Goal: Information Seeking & Learning: Learn about a topic

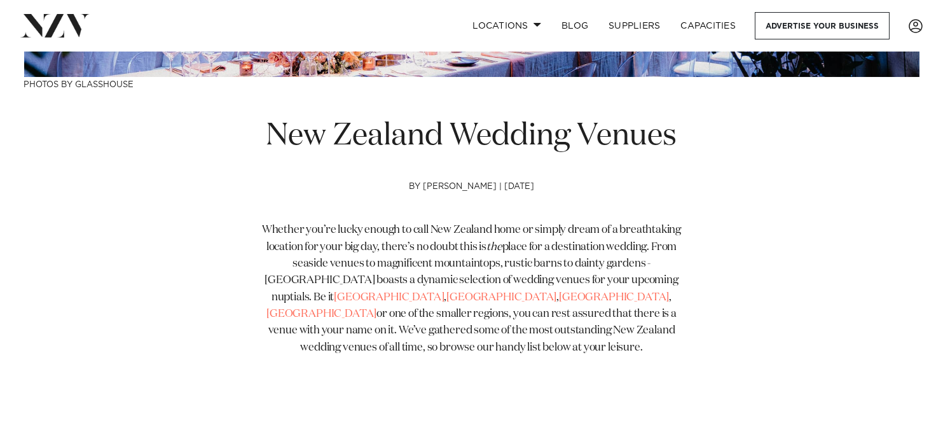
scroll to position [523, 0]
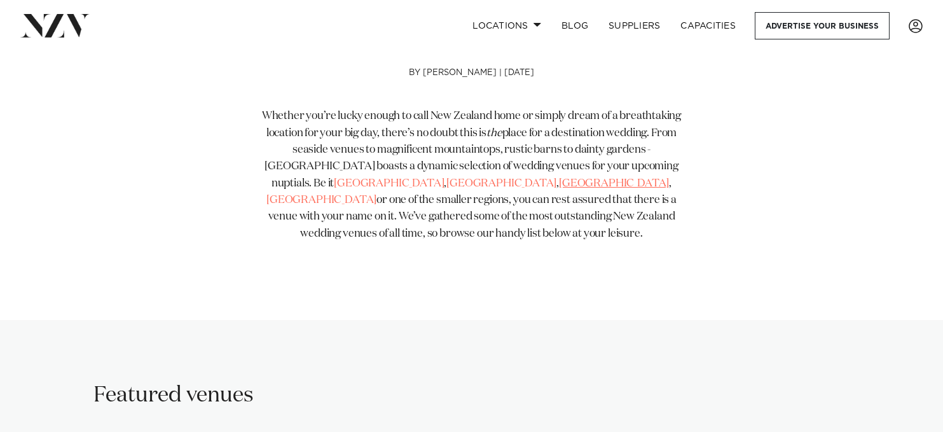
click at [559, 186] on link "[GEOGRAPHIC_DATA]" at bounding box center [614, 183] width 110 height 11
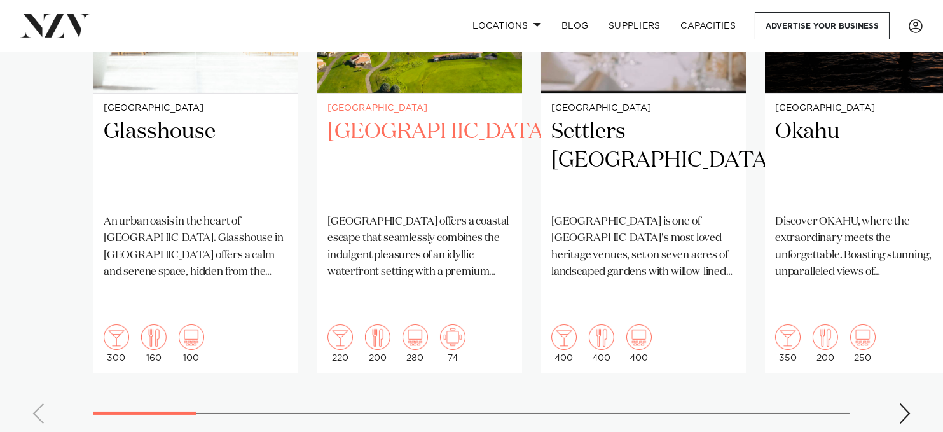
scroll to position [1154, 0]
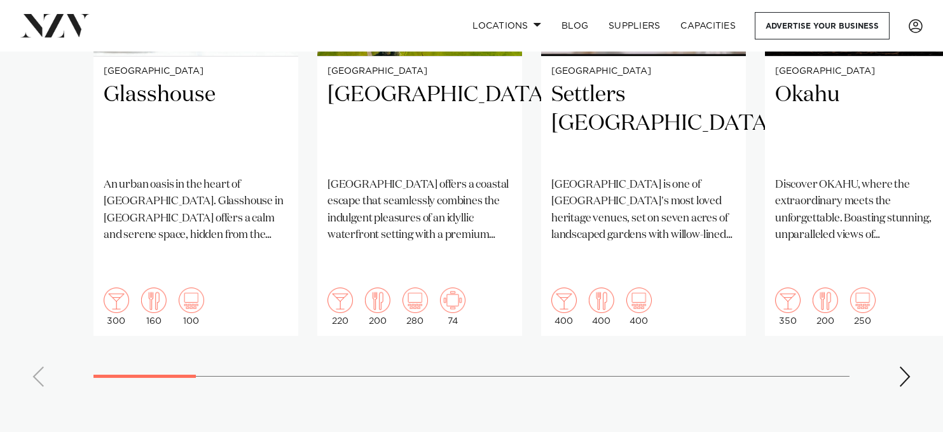
click at [890, 340] on swiper-container "Auckland Glasshouse An urban oasis in the heart of Auckland city. Glasshouse in…" at bounding box center [471, 89] width 943 height 616
click at [901, 366] on div "Next slide" at bounding box center [905, 376] width 13 height 20
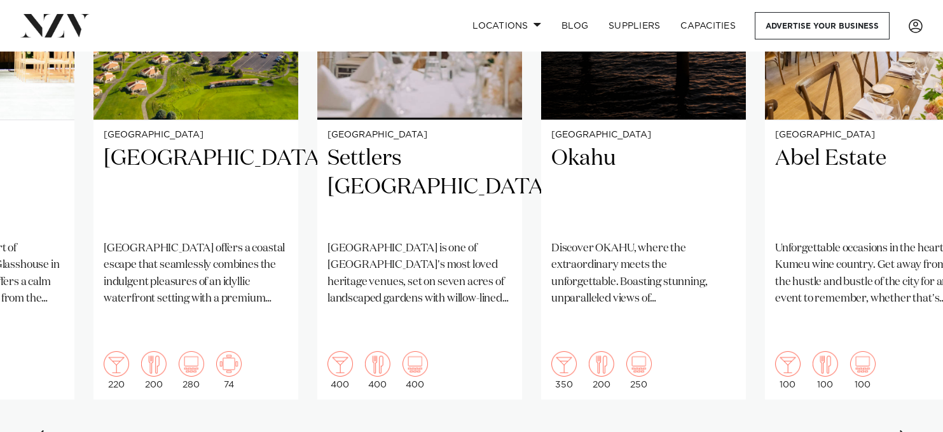
scroll to position [1091, 0]
click at [909, 430] on div "Next slide" at bounding box center [905, 440] width 13 height 20
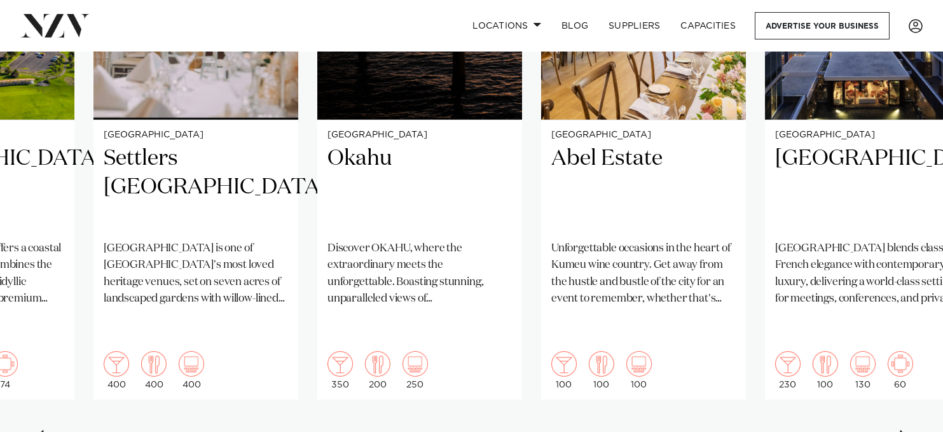
click at [904, 430] on div "Next slide" at bounding box center [905, 440] width 13 height 20
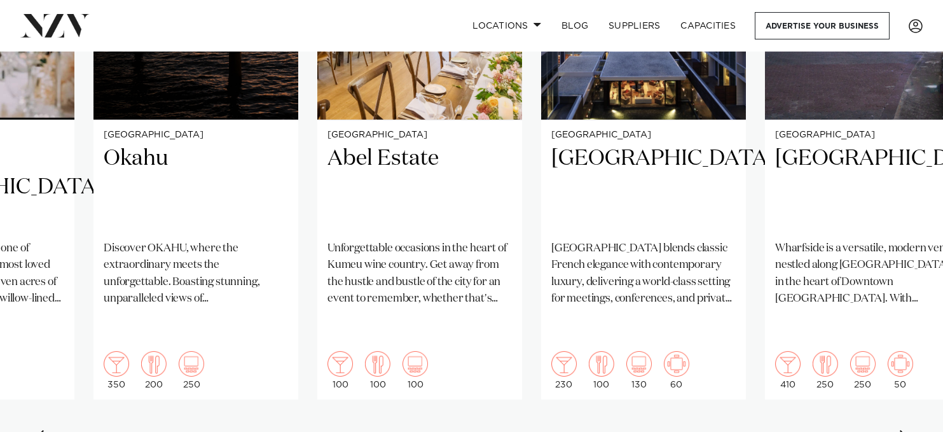
click at [904, 430] on div "Next slide" at bounding box center [905, 440] width 13 height 20
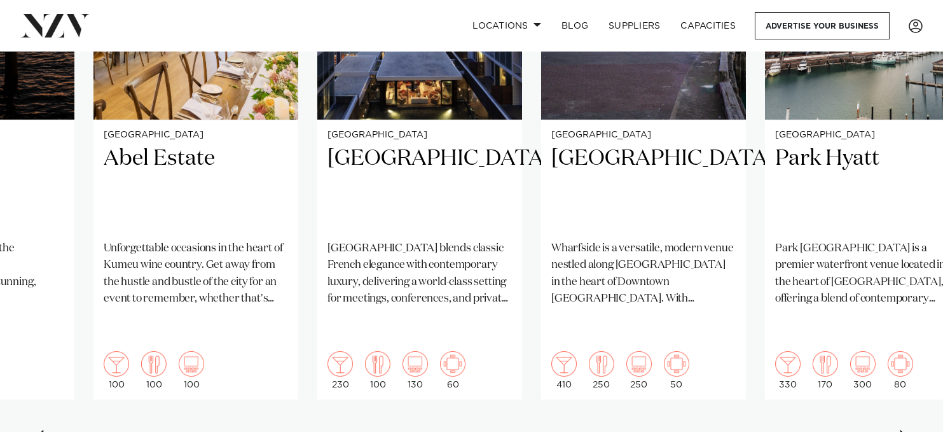
click at [904, 430] on div "Next slide" at bounding box center [905, 440] width 13 height 20
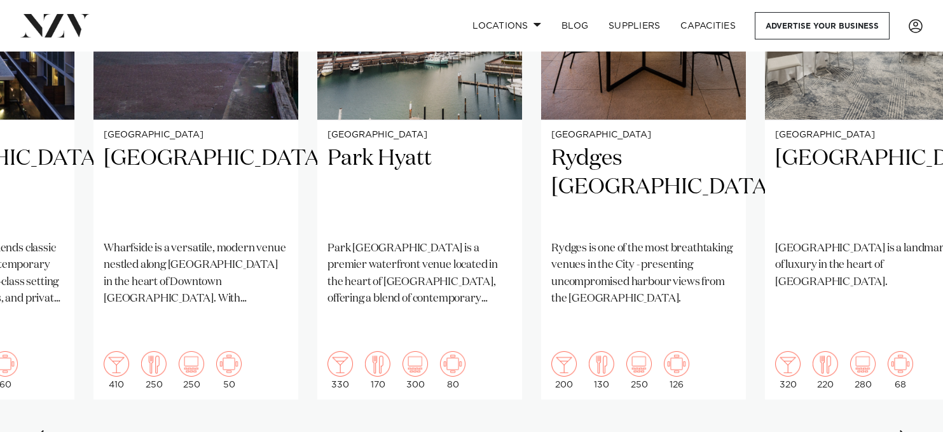
click at [904, 430] on div "Next slide" at bounding box center [905, 440] width 13 height 20
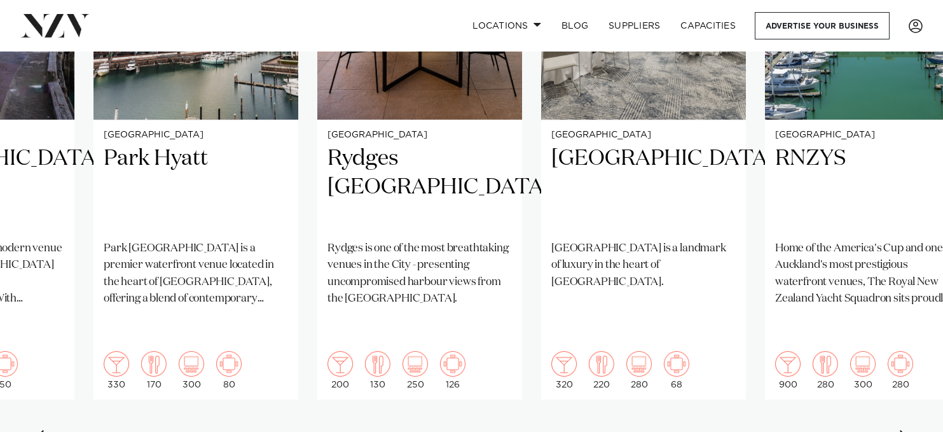
click at [906, 430] on div "Next slide" at bounding box center [905, 440] width 13 height 20
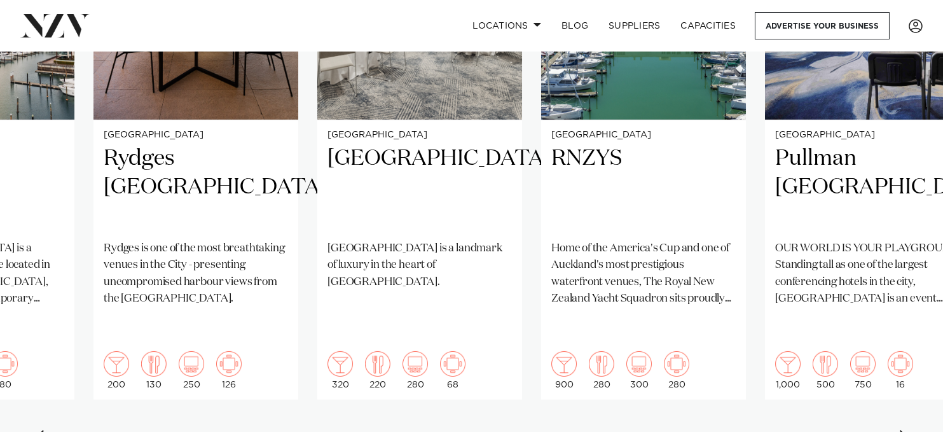
click at [905, 430] on div "Next slide" at bounding box center [905, 440] width 13 height 20
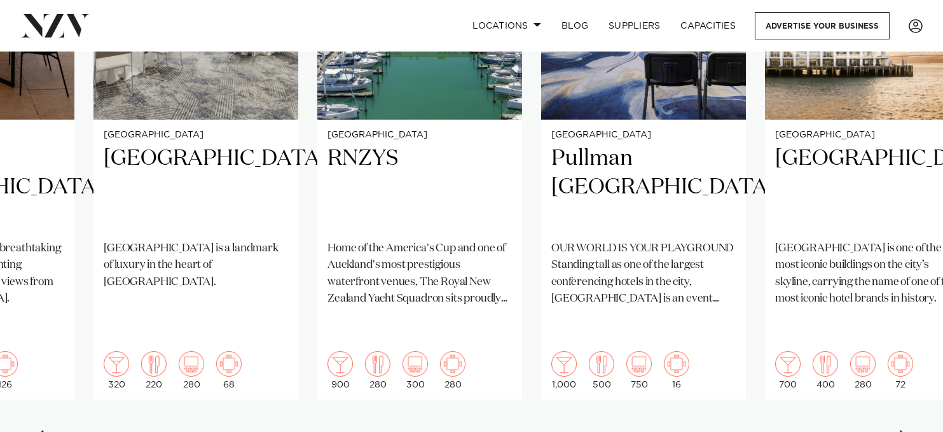
click at [901, 430] on div "Next slide" at bounding box center [905, 440] width 13 height 20
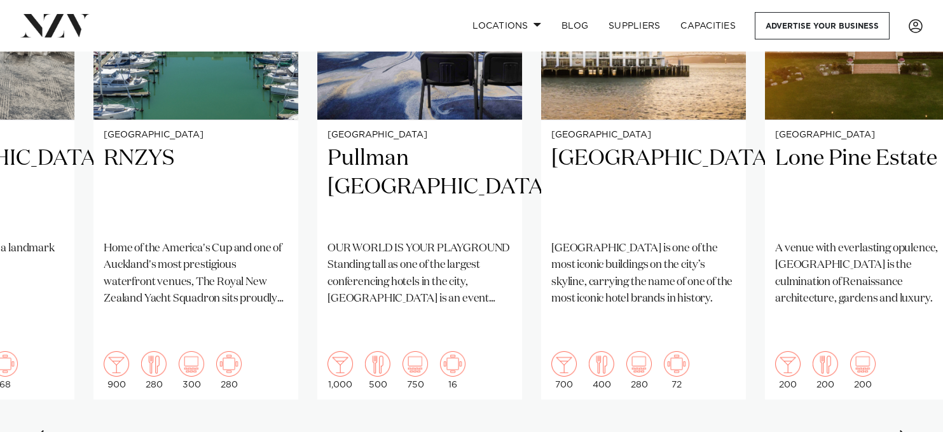
click at [901, 430] on div "Next slide" at bounding box center [905, 440] width 13 height 20
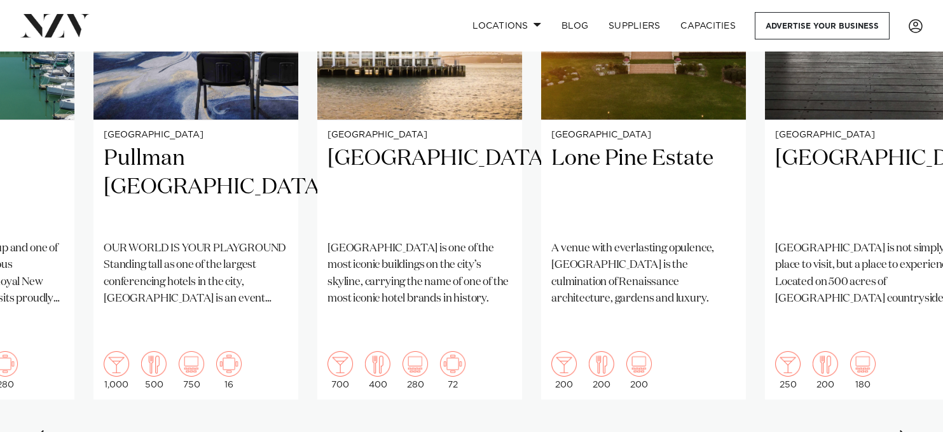
click at [901, 430] on div "Next slide" at bounding box center [905, 440] width 13 height 20
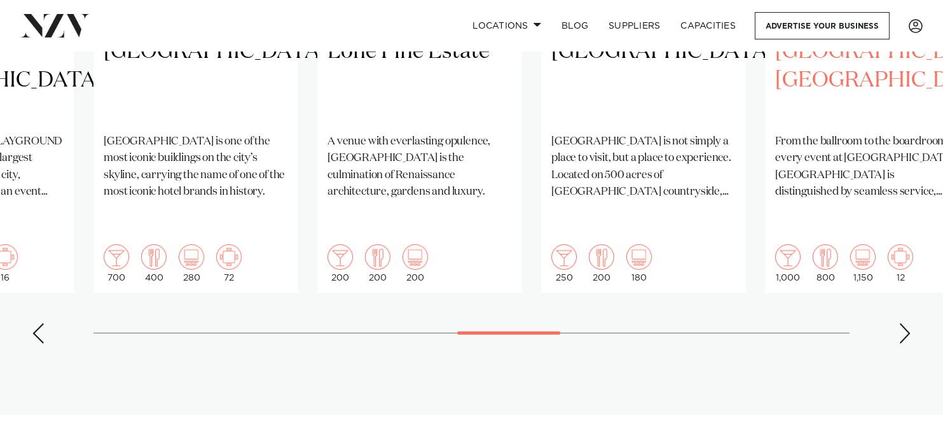
scroll to position [1218, 0]
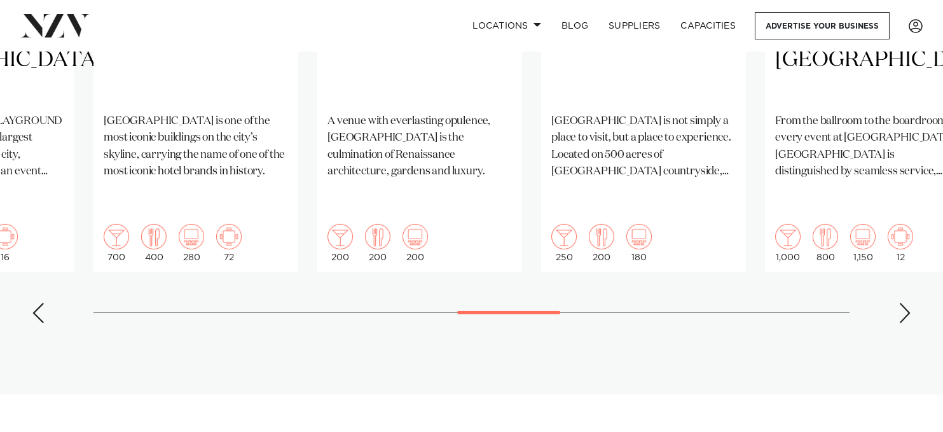
click at [909, 303] on div "Next slide" at bounding box center [905, 313] width 13 height 20
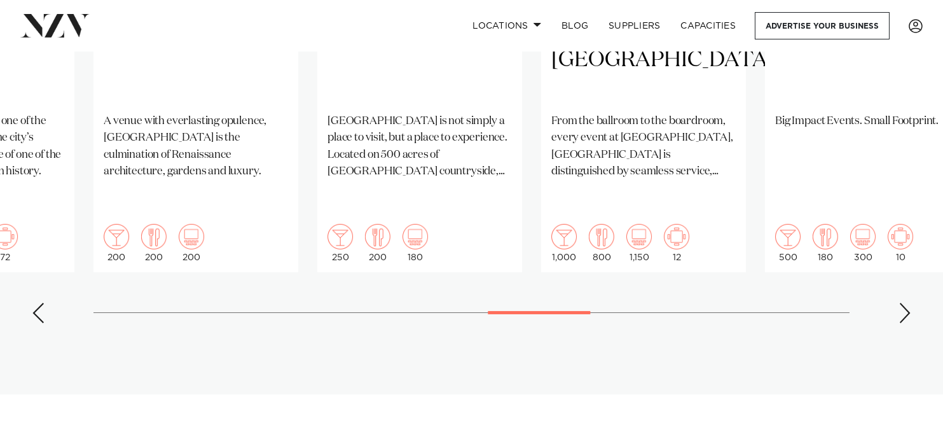
click at [909, 303] on div "Next slide" at bounding box center [905, 313] width 13 height 20
click at [910, 303] on div "Next slide" at bounding box center [905, 313] width 13 height 20
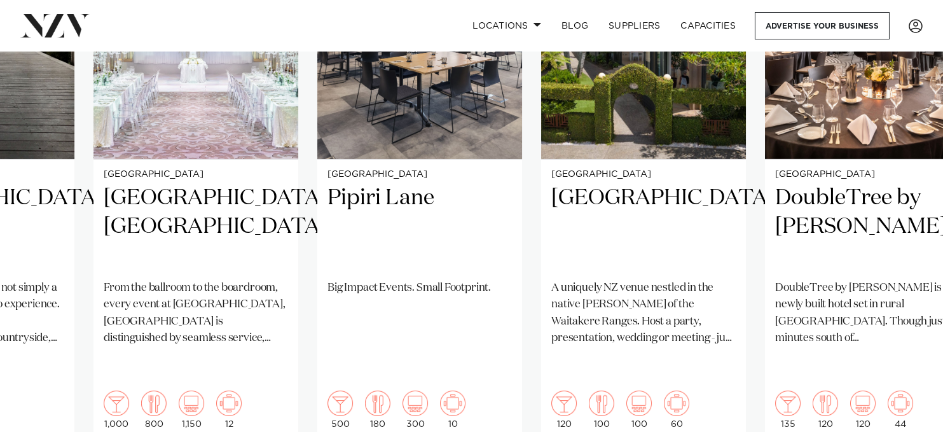
scroll to position [1091, 0]
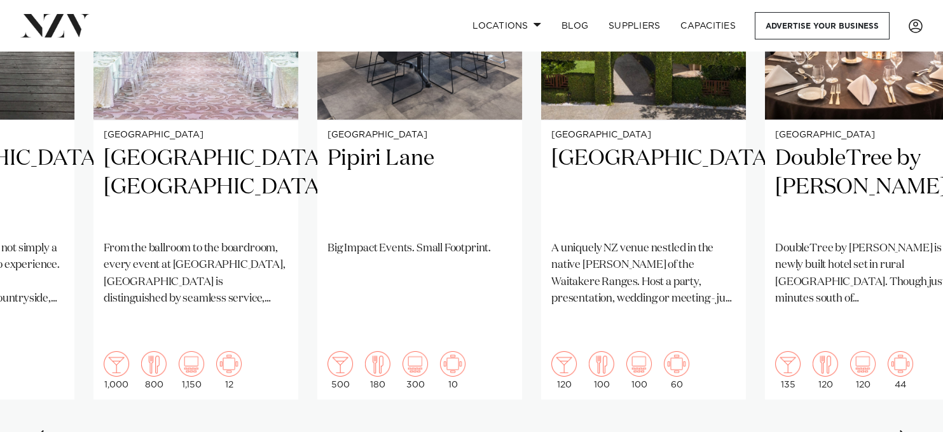
click at [904, 430] on div "Next slide" at bounding box center [905, 440] width 13 height 20
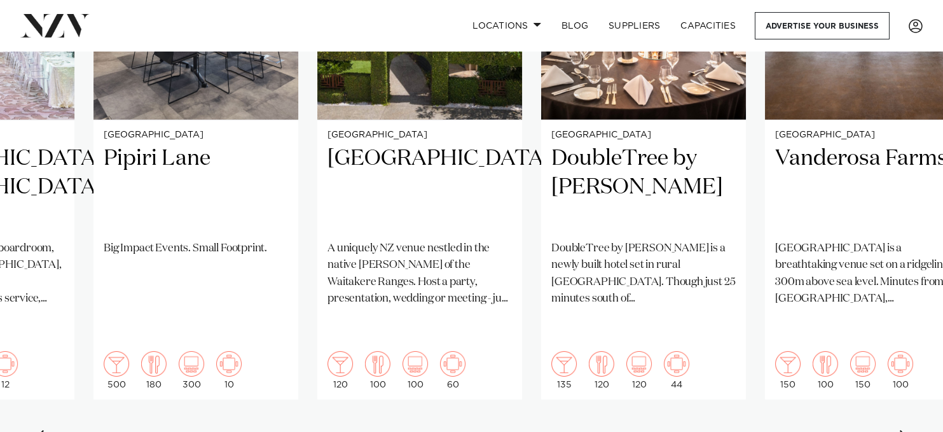
click at [903, 430] on div "Next slide" at bounding box center [905, 440] width 13 height 20
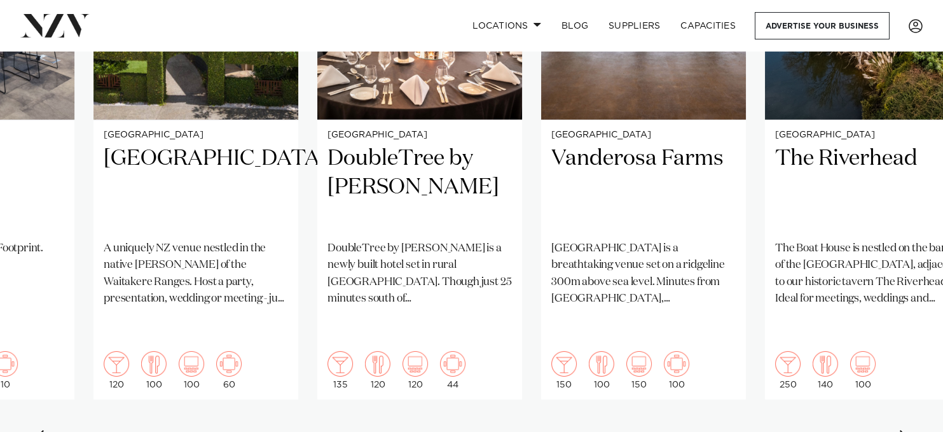
click at [901, 430] on div "Next slide" at bounding box center [905, 440] width 13 height 20
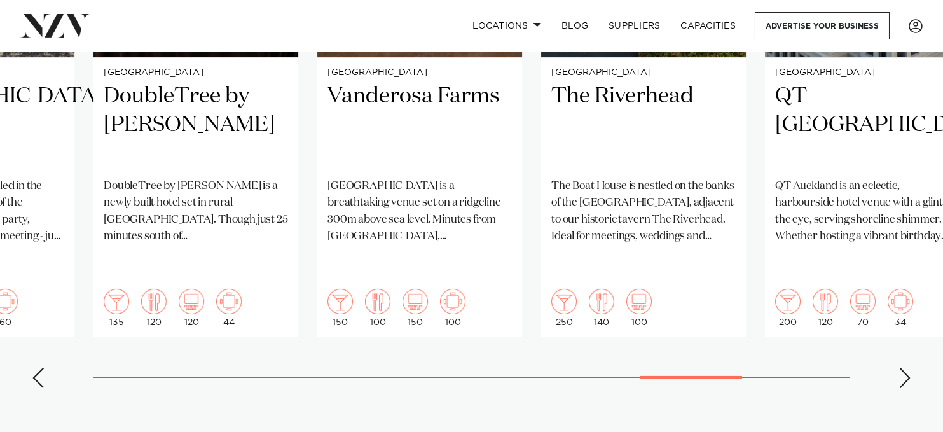
scroll to position [1154, 0]
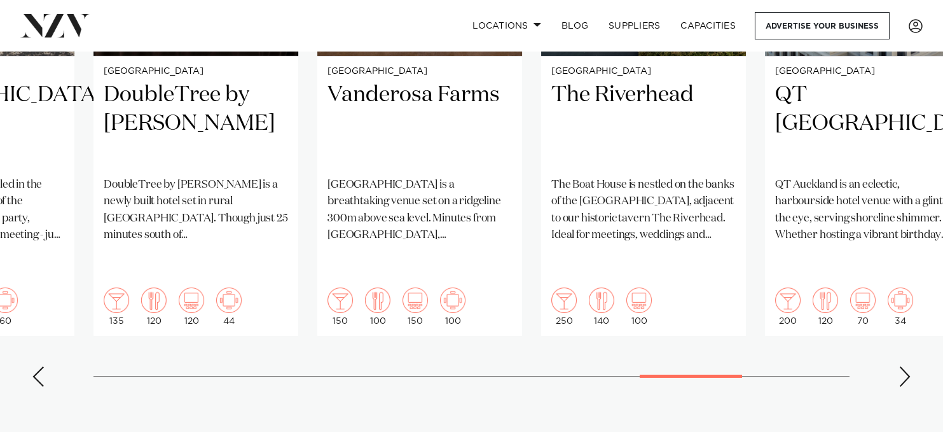
click at [891, 339] on swiper-container "Auckland Glasshouse An urban oasis in the heart of Auckland city. Glasshouse in…" at bounding box center [471, 89] width 943 height 616
click at [898, 336] on swiper-container "Auckland Glasshouse An urban oasis in the heart of Auckland city. Glasshouse in…" at bounding box center [471, 89] width 943 height 616
click at [904, 366] on div "Next slide" at bounding box center [905, 376] width 13 height 20
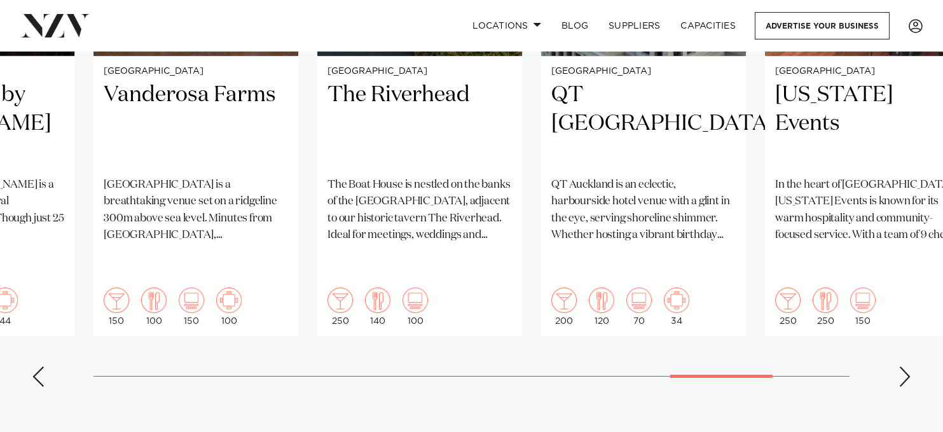
click at [904, 366] on div "Next slide" at bounding box center [905, 376] width 13 height 20
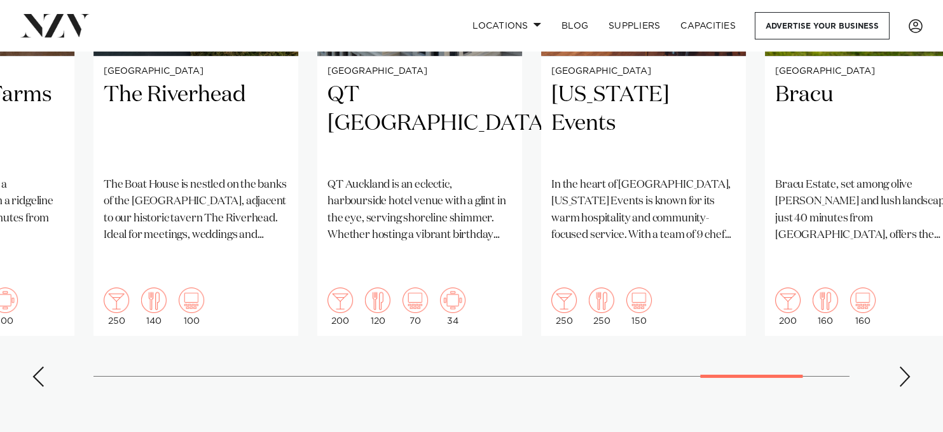
click at [904, 366] on div "Next slide" at bounding box center [905, 376] width 13 height 20
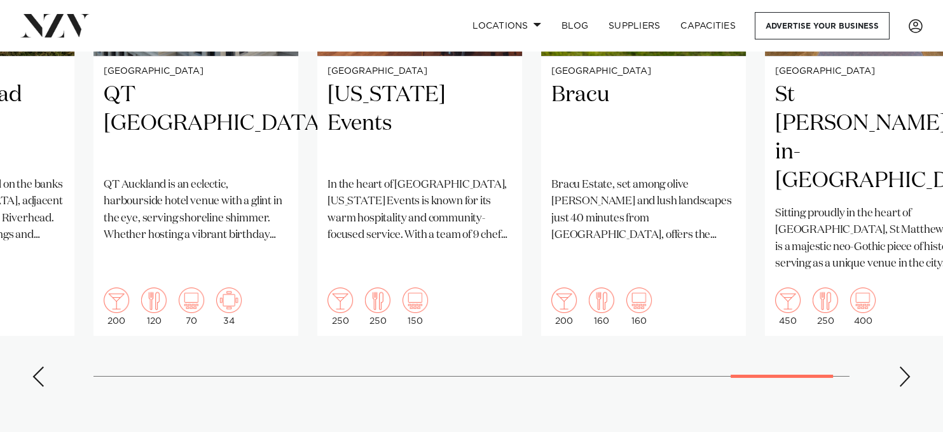
click at [915, 336] on swiper-container "Auckland Glasshouse An urban oasis in the heart of Auckland city. Glasshouse in…" at bounding box center [471, 89] width 943 height 616
click at [906, 366] on div "Next slide" at bounding box center [905, 376] width 13 height 20
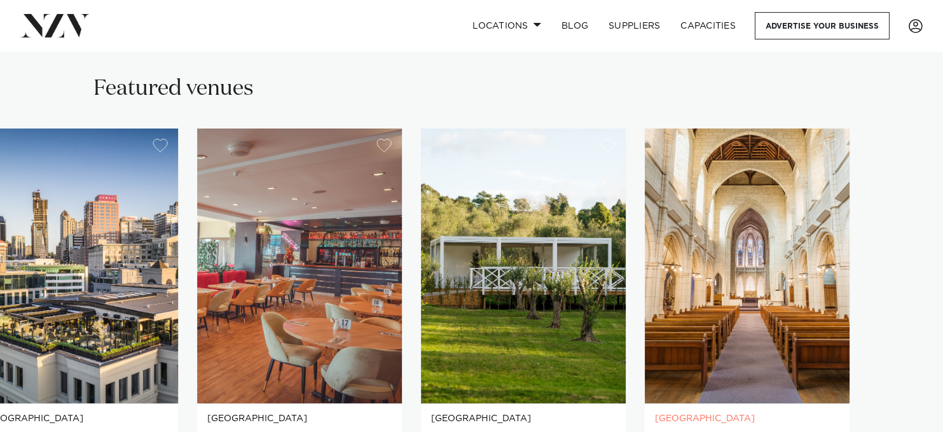
scroll to position [582, 0]
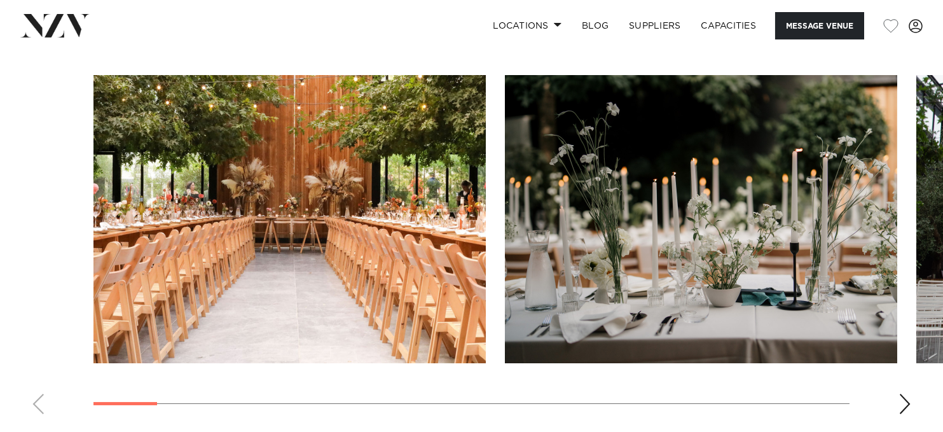
scroll to position [1253, 0]
click at [906, 405] on div "Next slide" at bounding box center [905, 404] width 13 height 20
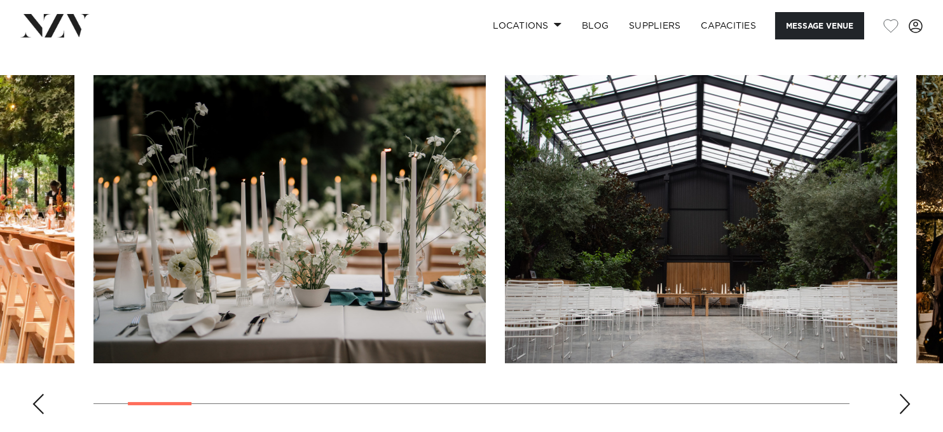
click at [906, 405] on div "Next slide" at bounding box center [905, 404] width 13 height 20
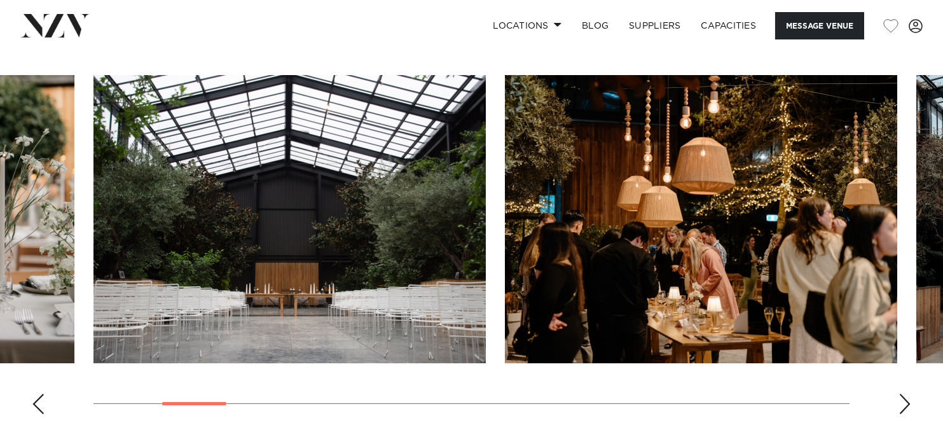
click at [906, 405] on div "Next slide" at bounding box center [905, 404] width 13 height 20
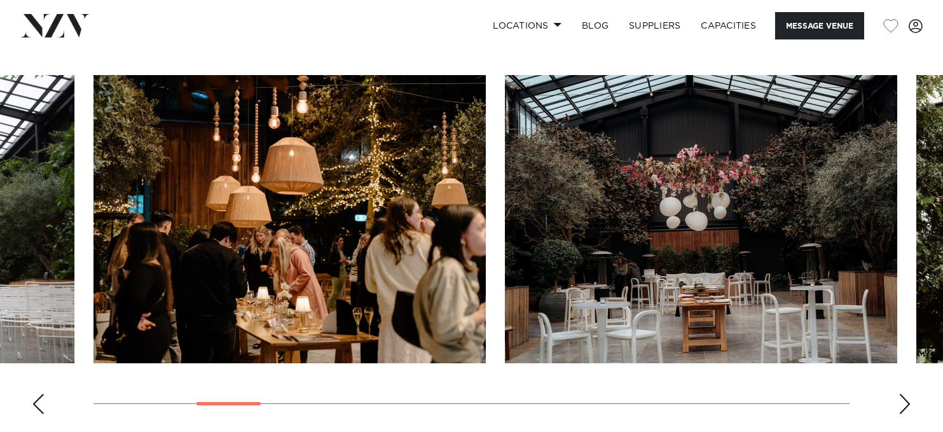
click at [906, 405] on div "Next slide" at bounding box center [905, 404] width 13 height 20
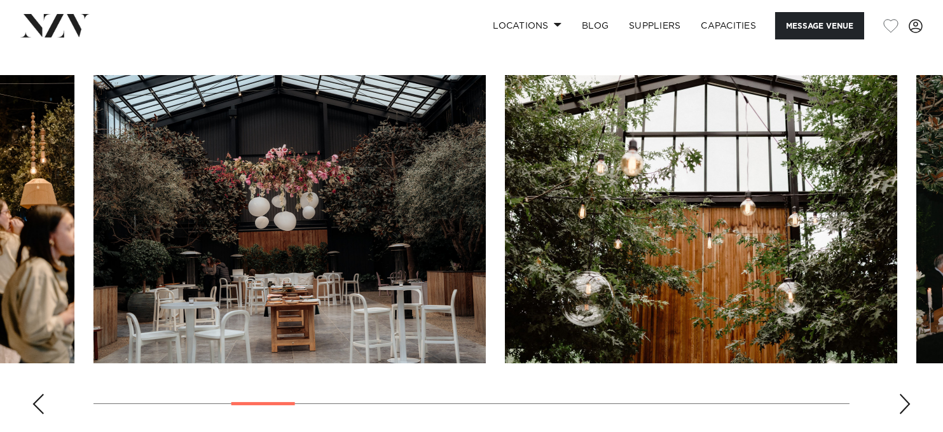
click at [901, 408] on div "Next slide" at bounding box center [905, 404] width 13 height 20
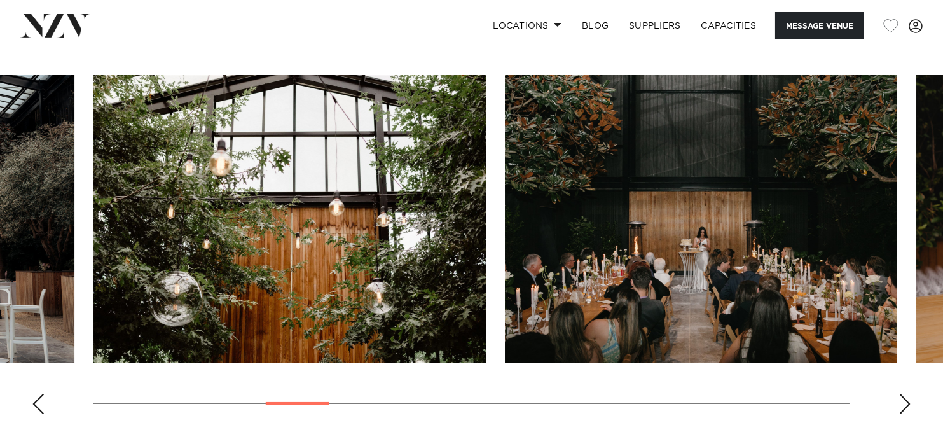
click at [901, 408] on div "Next slide" at bounding box center [905, 404] width 13 height 20
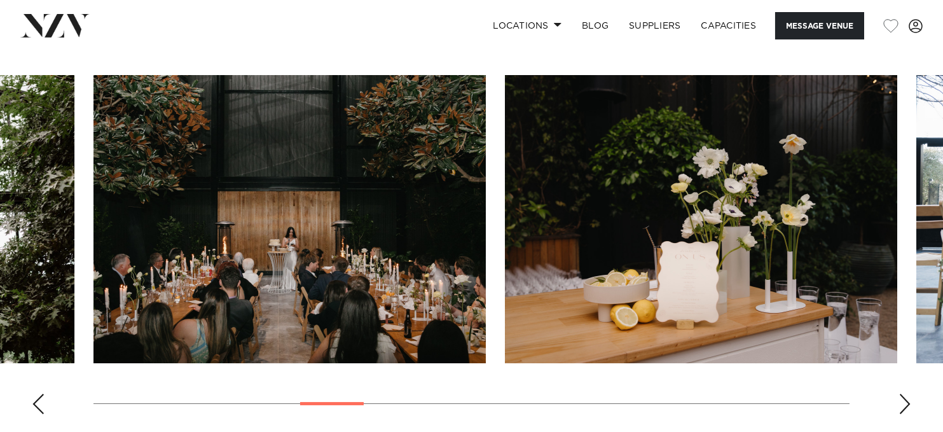
click at [901, 408] on div "Next slide" at bounding box center [905, 404] width 13 height 20
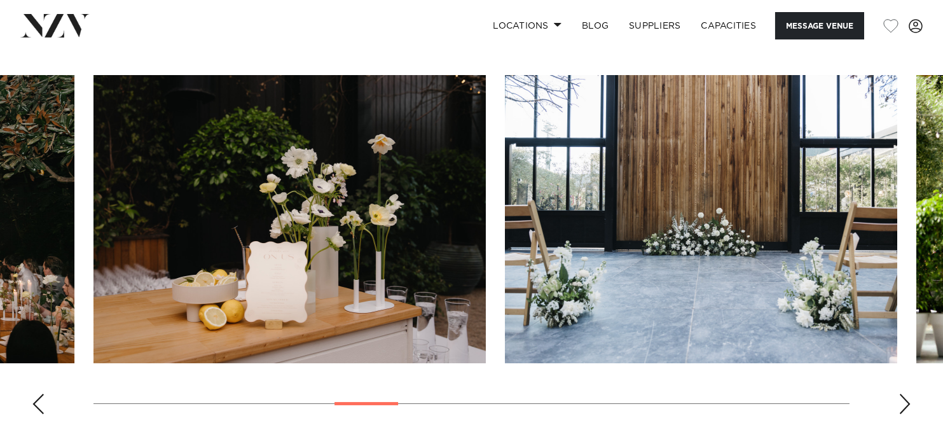
click at [901, 408] on div "Next slide" at bounding box center [905, 404] width 13 height 20
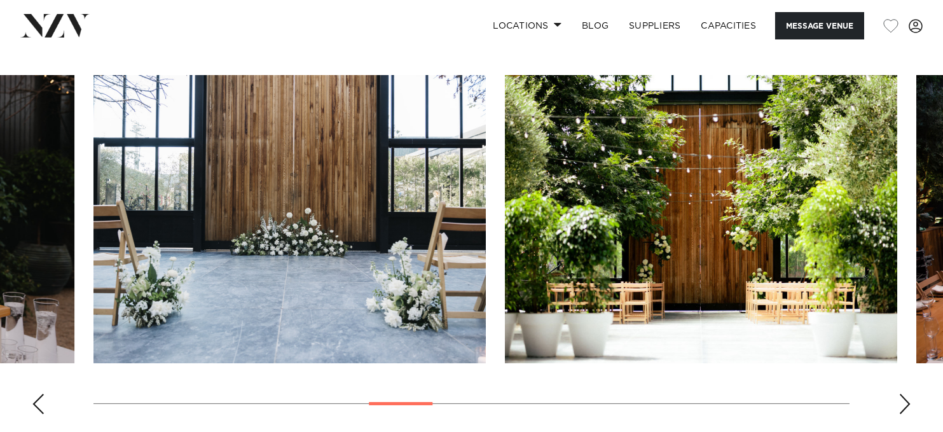
click at [901, 408] on div "Next slide" at bounding box center [905, 404] width 13 height 20
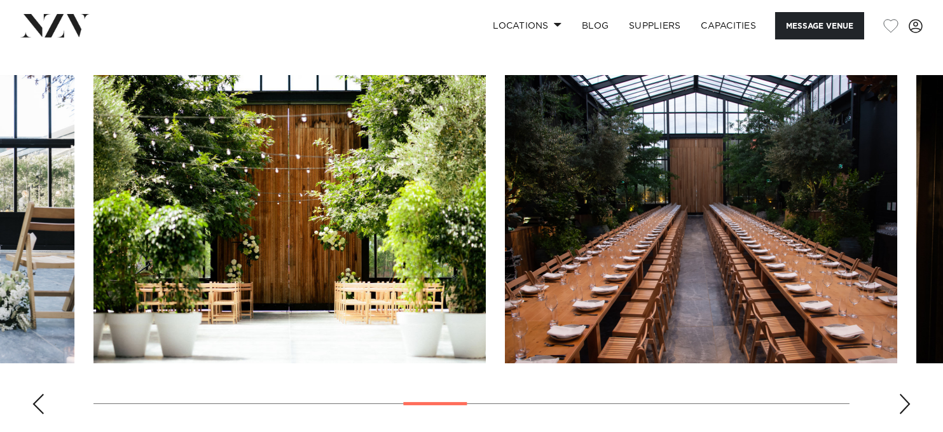
click at [901, 408] on div "Next slide" at bounding box center [905, 404] width 13 height 20
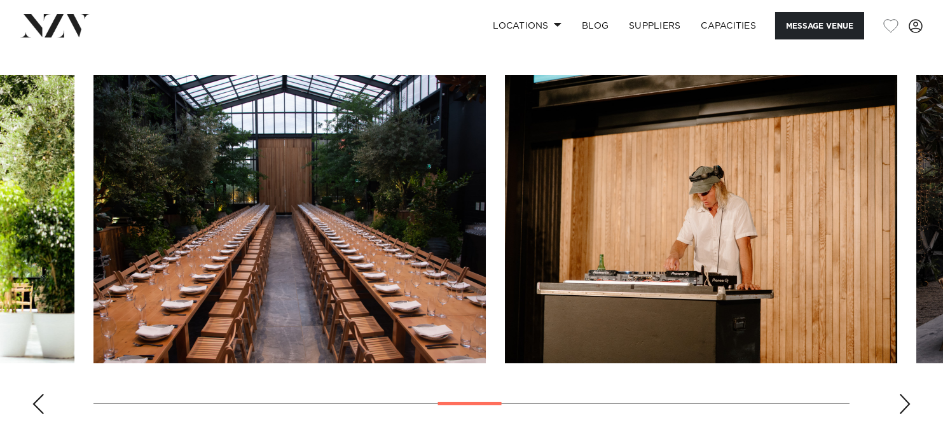
click at [901, 408] on div "Next slide" at bounding box center [905, 404] width 13 height 20
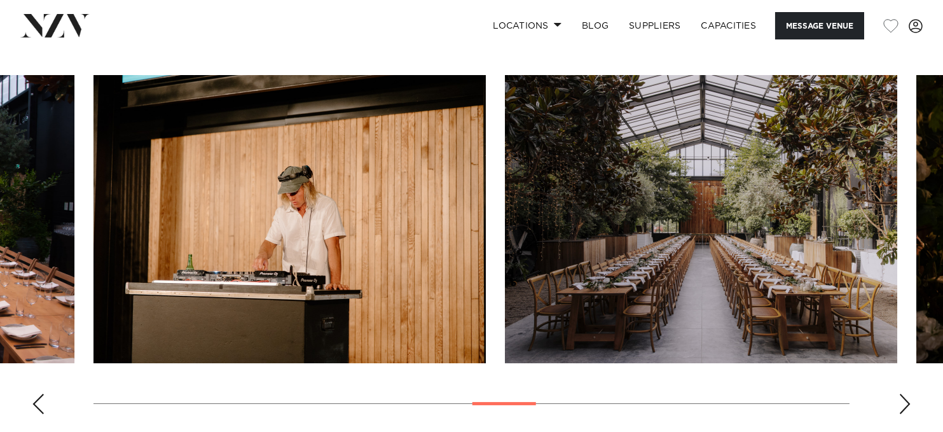
click at [901, 408] on div "Next slide" at bounding box center [905, 404] width 13 height 20
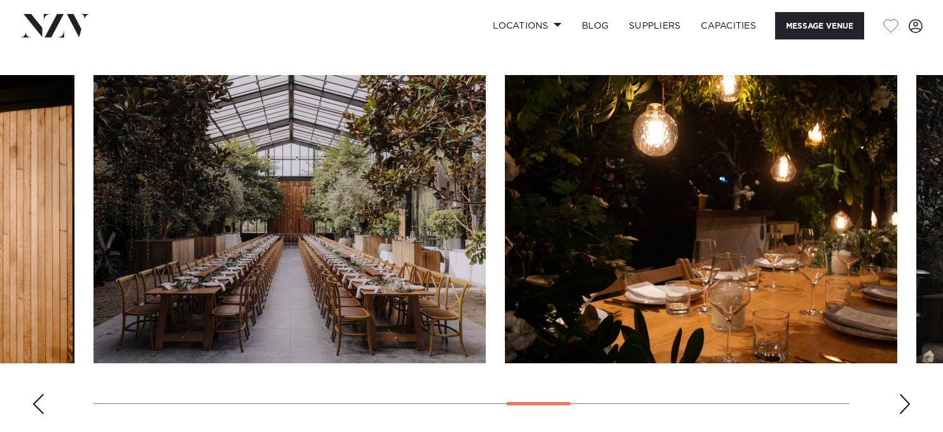
click at [901, 408] on div "Next slide" at bounding box center [905, 404] width 13 height 20
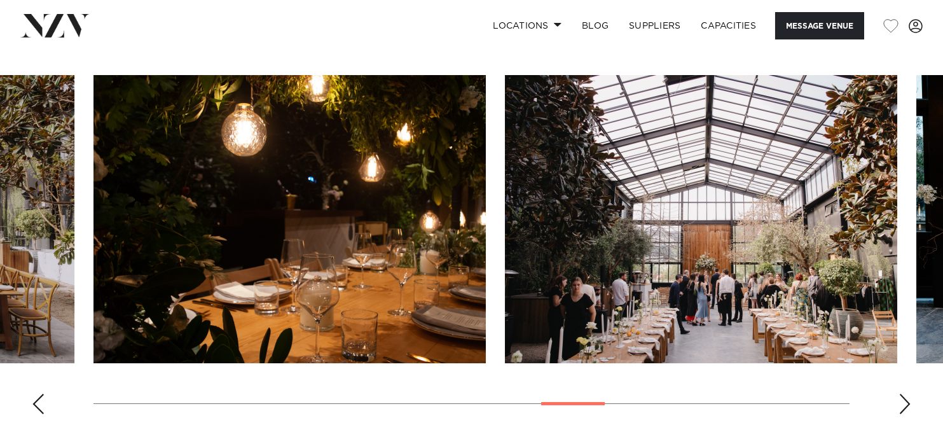
click at [901, 408] on div "Next slide" at bounding box center [905, 404] width 13 height 20
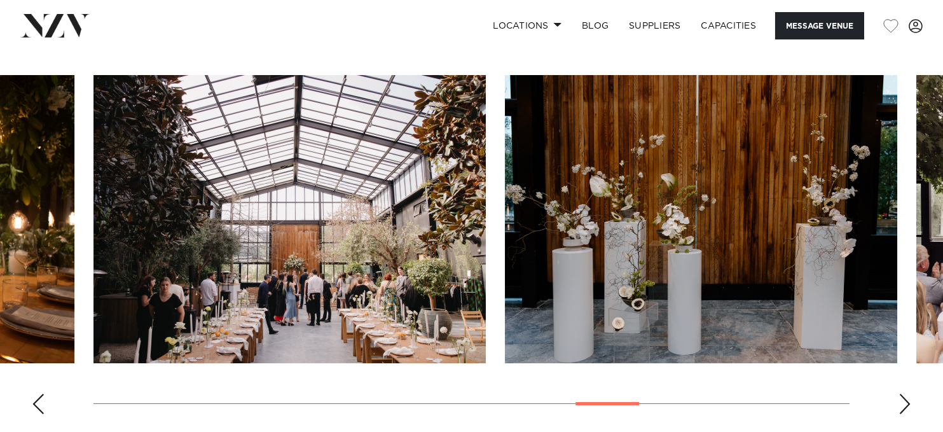
click at [901, 408] on div "Next slide" at bounding box center [905, 404] width 13 height 20
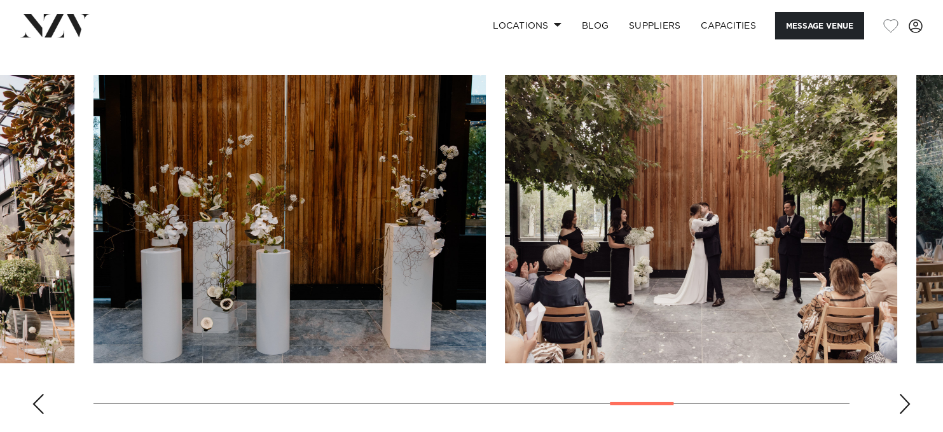
click at [901, 408] on div "Next slide" at bounding box center [905, 404] width 13 height 20
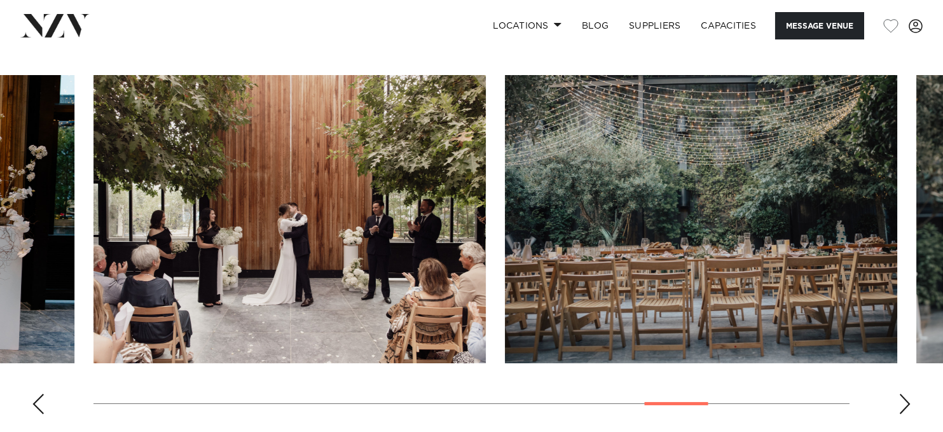
click at [901, 408] on div "Next slide" at bounding box center [905, 404] width 13 height 20
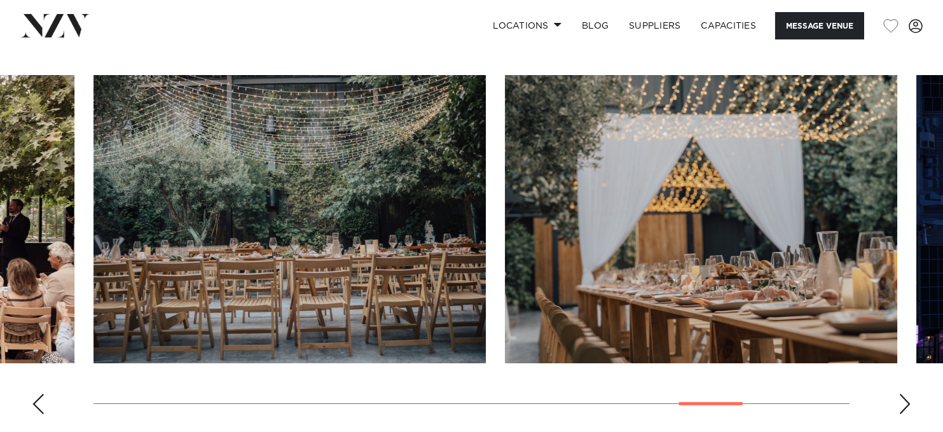
click at [901, 408] on div "Next slide" at bounding box center [905, 404] width 13 height 20
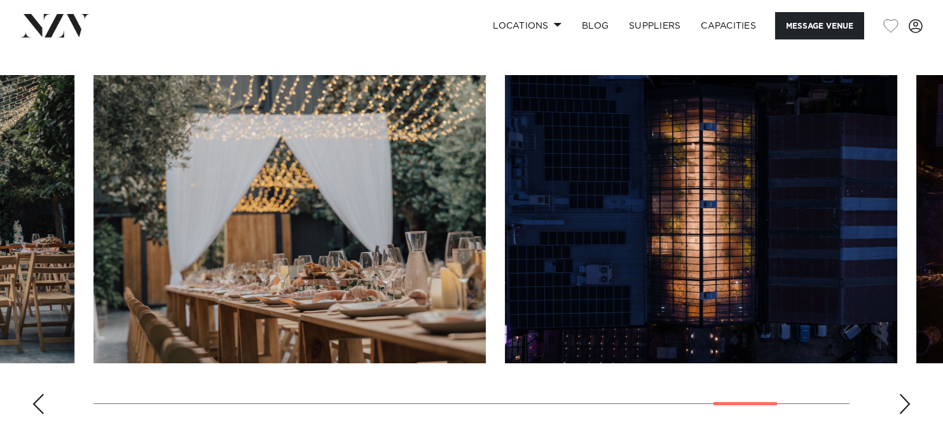
click at [901, 408] on div "Next slide" at bounding box center [905, 404] width 13 height 20
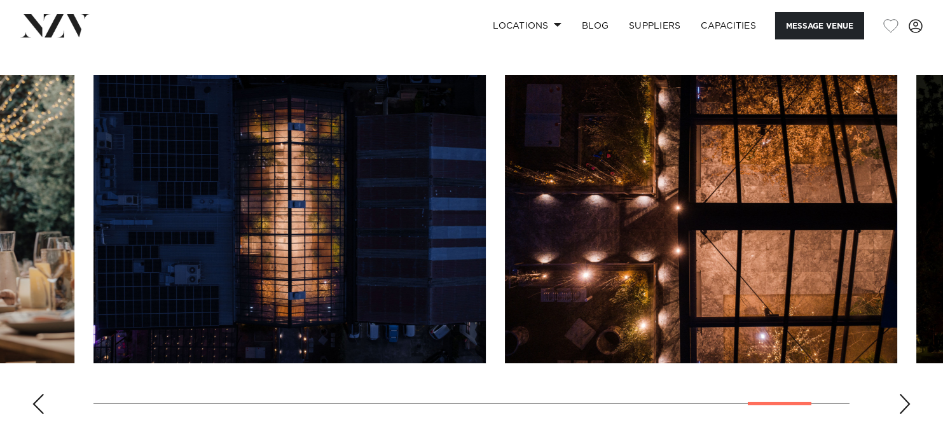
click at [901, 408] on div "Next slide" at bounding box center [905, 404] width 13 height 20
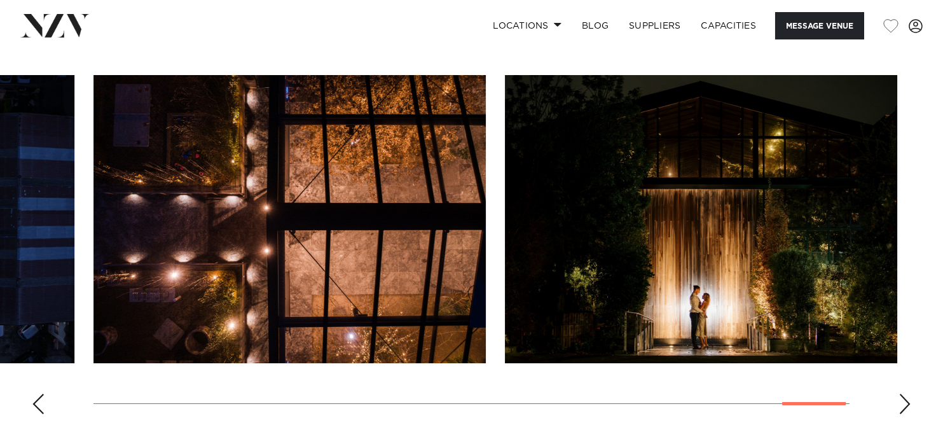
click at [901, 408] on div "Next slide" at bounding box center [905, 404] width 13 height 20
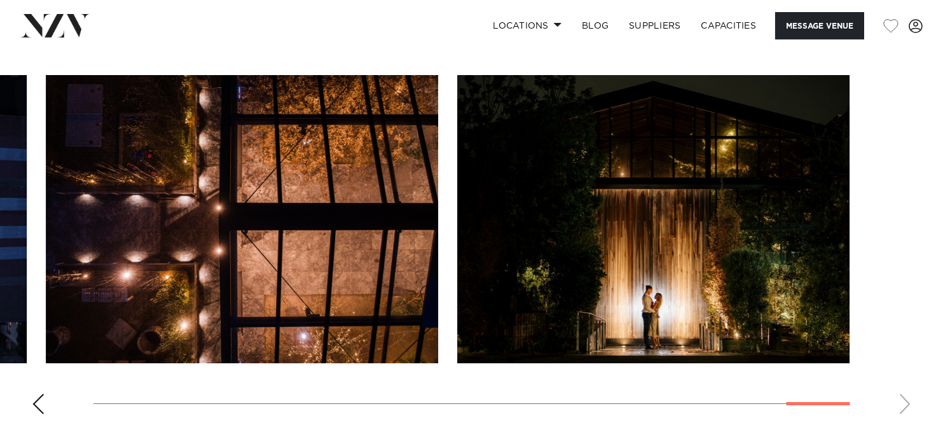
click at [901, 408] on swiper-container at bounding box center [471, 249] width 943 height 349
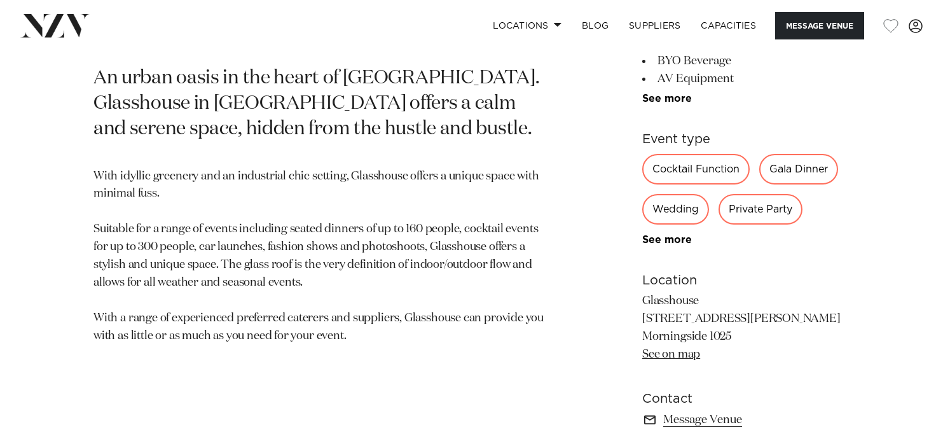
scroll to position [792, 0]
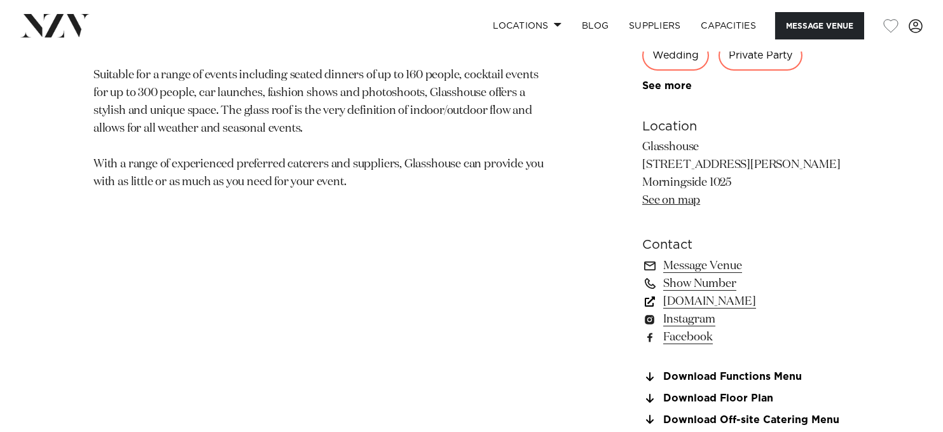
click at [714, 301] on link "glasshouse.net.nz" at bounding box center [745, 302] width 207 height 18
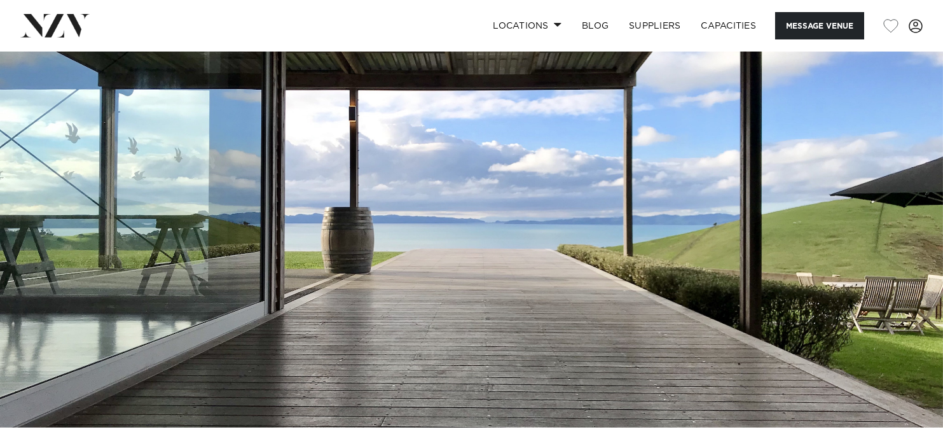
scroll to position [64, 0]
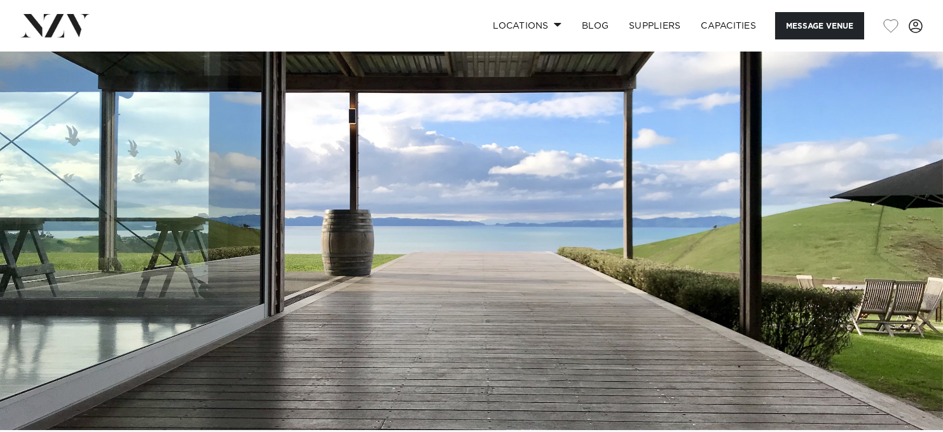
click at [917, 222] on img at bounding box center [471, 209] width 943 height 442
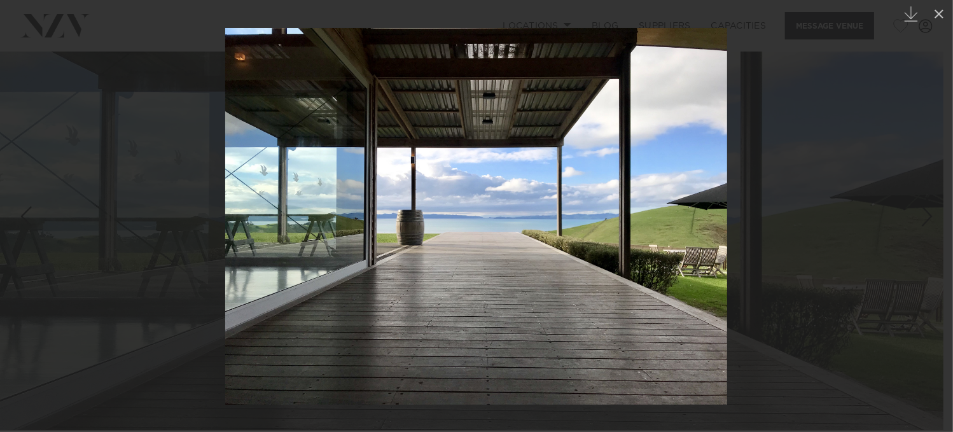
click at [923, 218] on div "Next slide" at bounding box center [926, 216] width 17 height 24
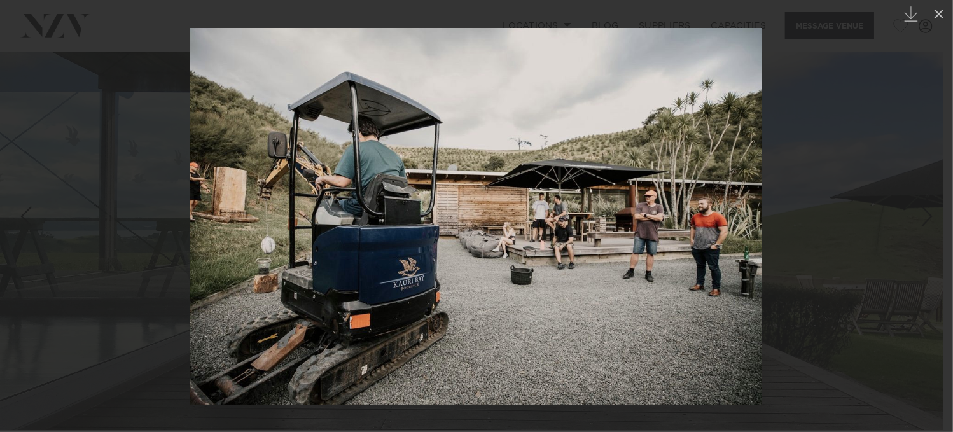
click at [923, 218] on div "Next slide" at bounding box center [926, 216] width 17 height 24
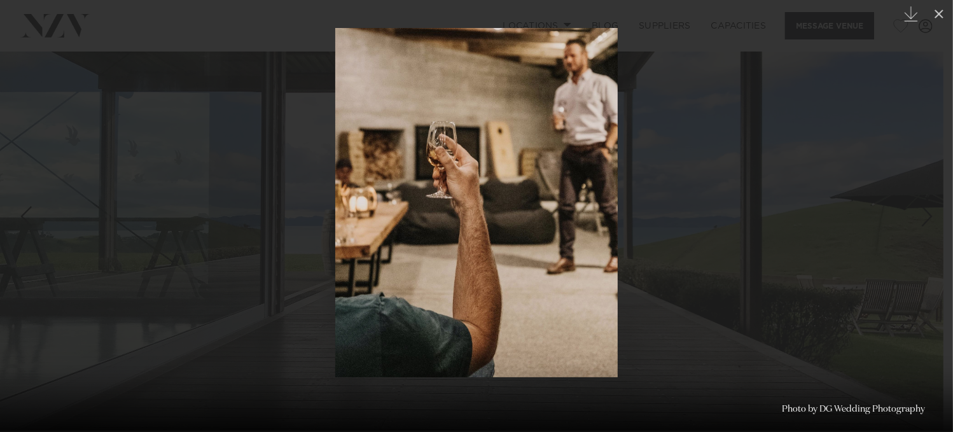
click at [923, 218] on div "Next slide" at bounding box center [926, 216] width 17 height 24
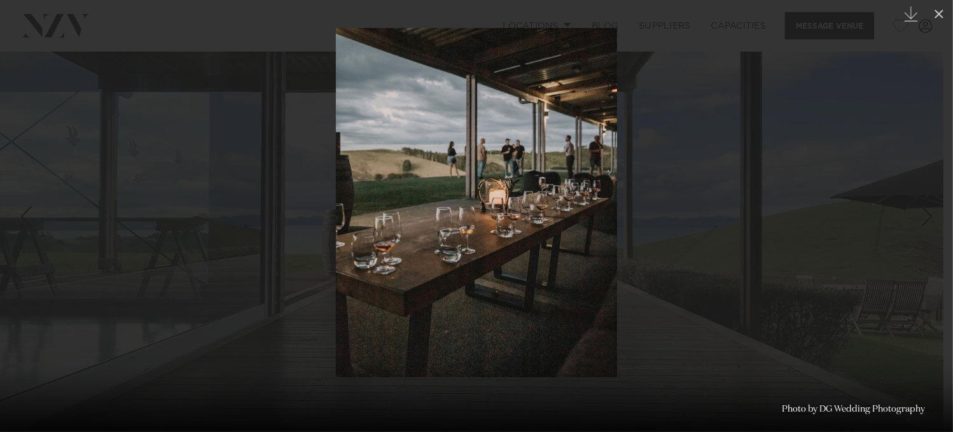
click at [923, 218] on div "Next slide" at bounding box center [926, 216] width 17 height 24
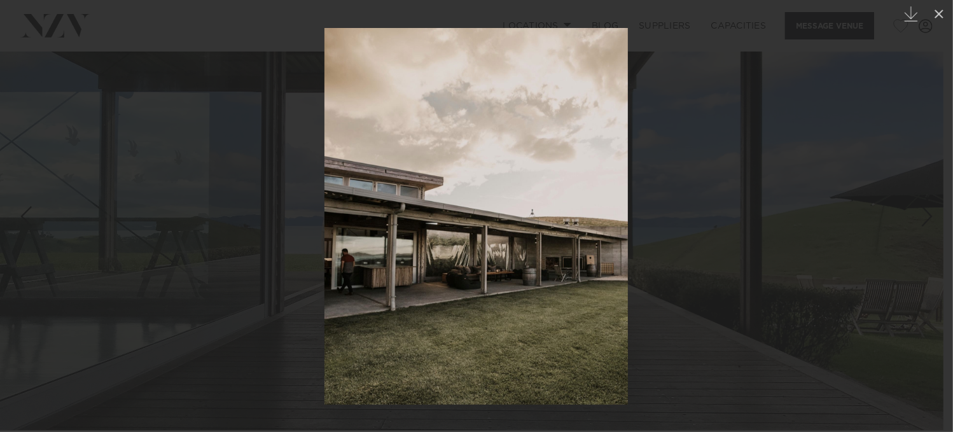
click at [923, 218] on div "Next slide" at bounding box center [926, 216] width 17 height 24
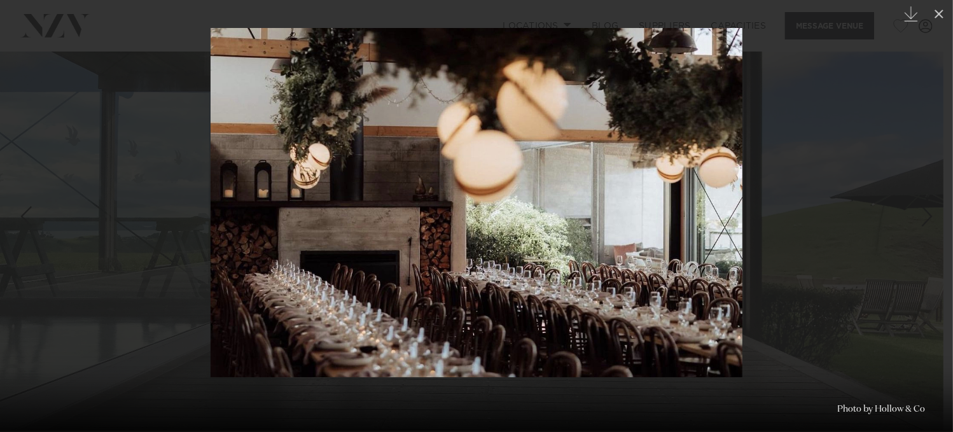
click at [923, 218] on div "Next slide" at bounding box center [926, 216] width 17 height 24
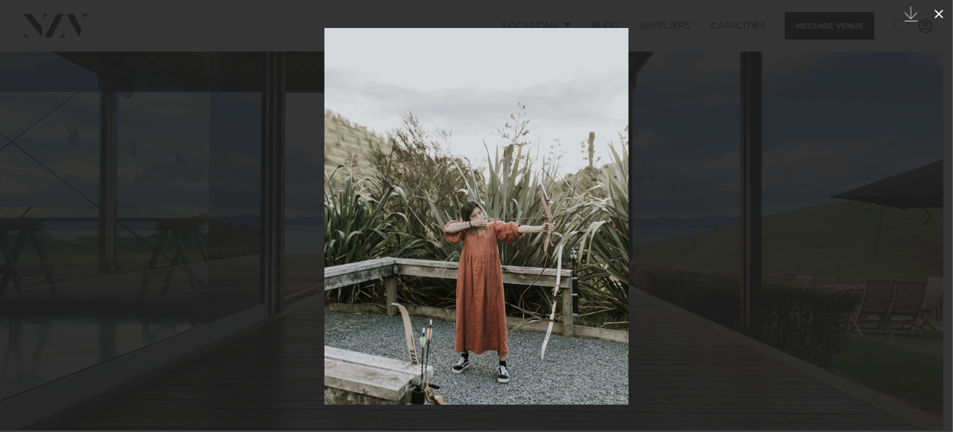
click at [937, 14] on icon at bounding box center [938, 14] width 9 height 9
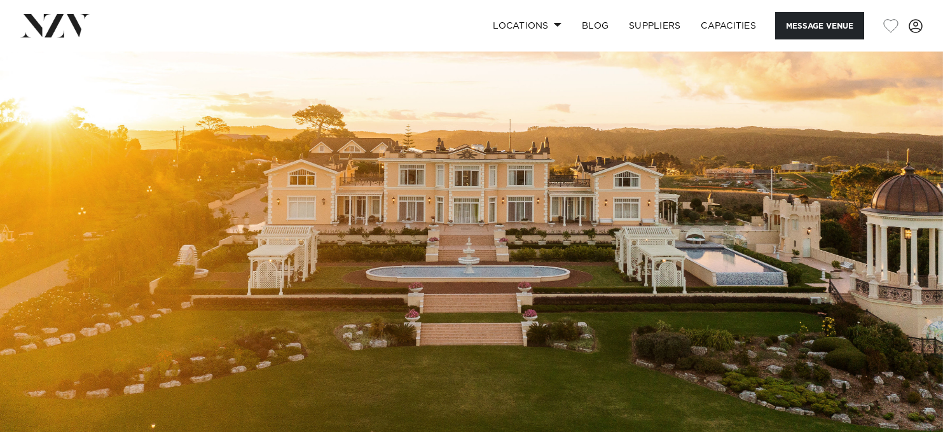
scroll to position [64, 0]
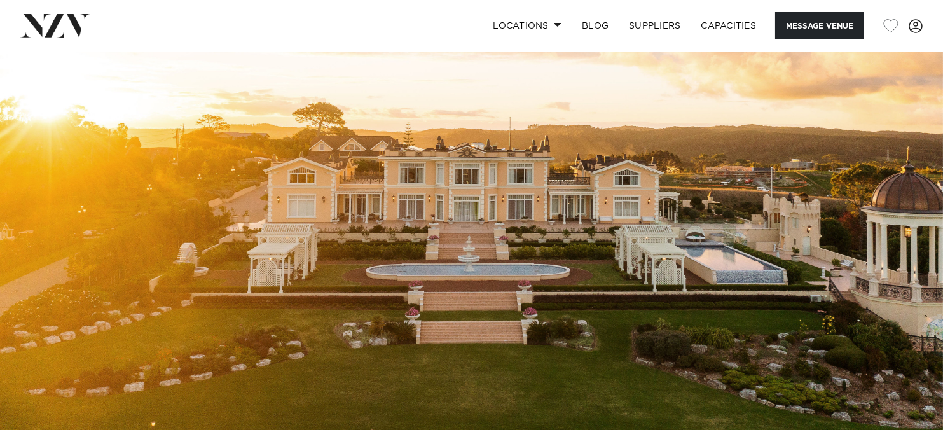
click at [913, 249] on img at bounding box center [471, 209] width 943 height 442
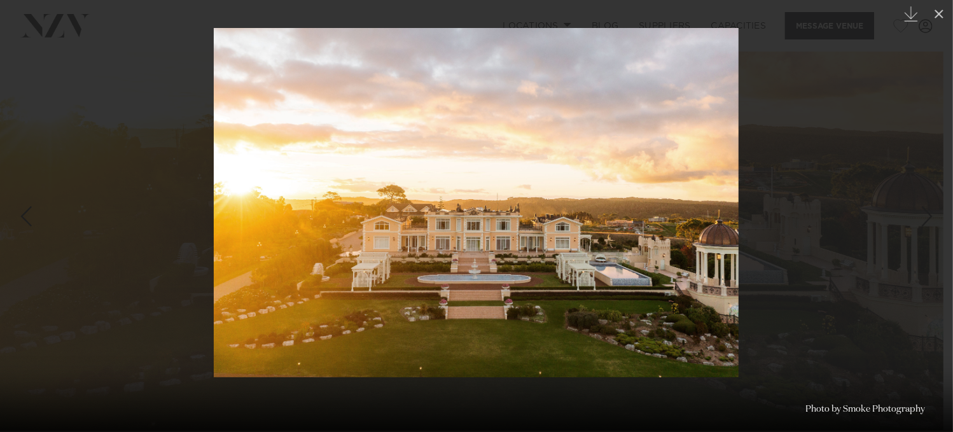
click at [916, 225] on link at bounding box center [930, 216] width 45 height 64
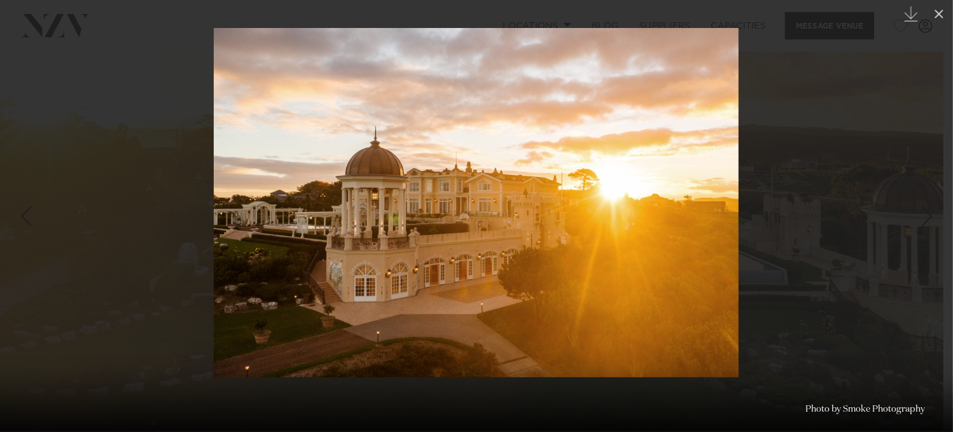
click at [916, 225] on link at bounding box center [930, 216] width 45 height 64
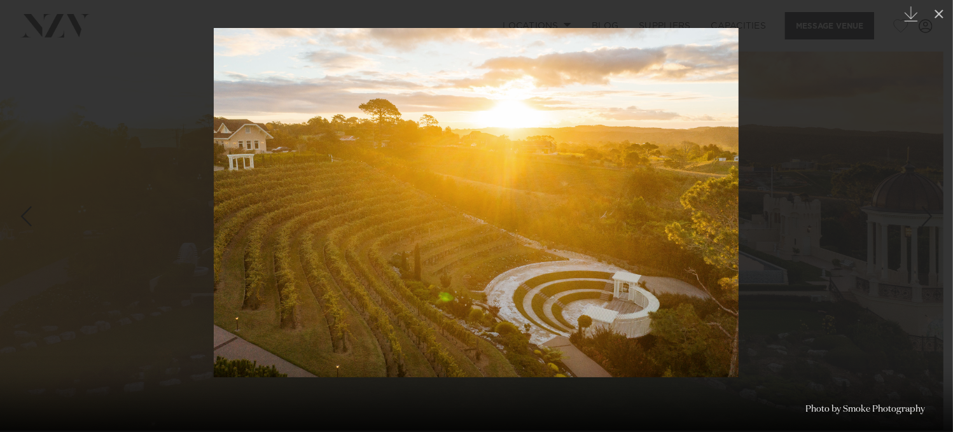
click at [916, 225] on link at bounding box center [930, 216] width 45 height 64
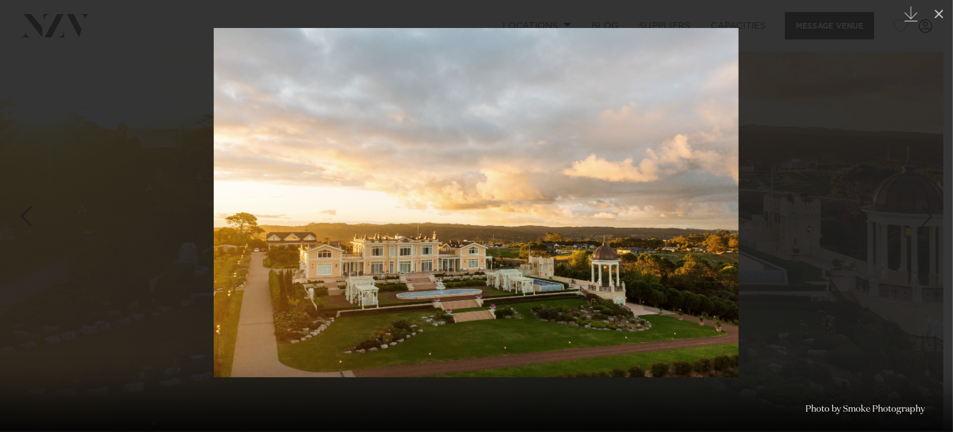
click at [916, 224] on link at bounding box center [930, 216] width 45 height 64
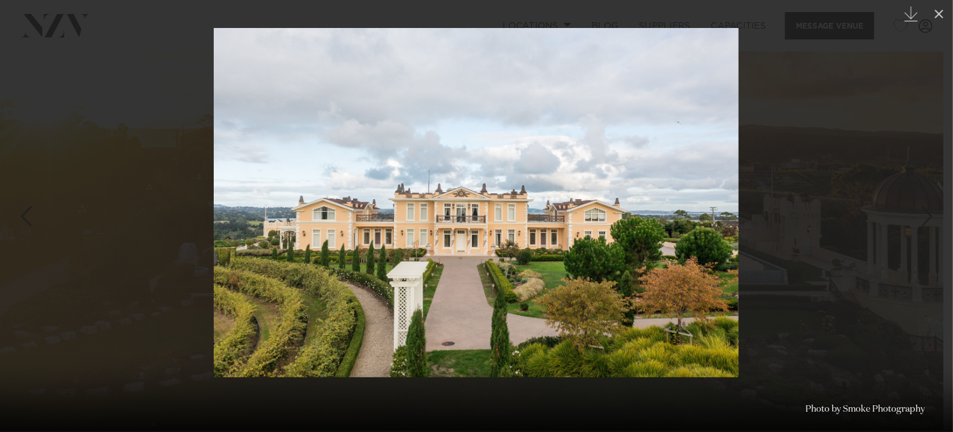
click at [916, 224] on link at bounding box center [930, 216] width 45 height 64
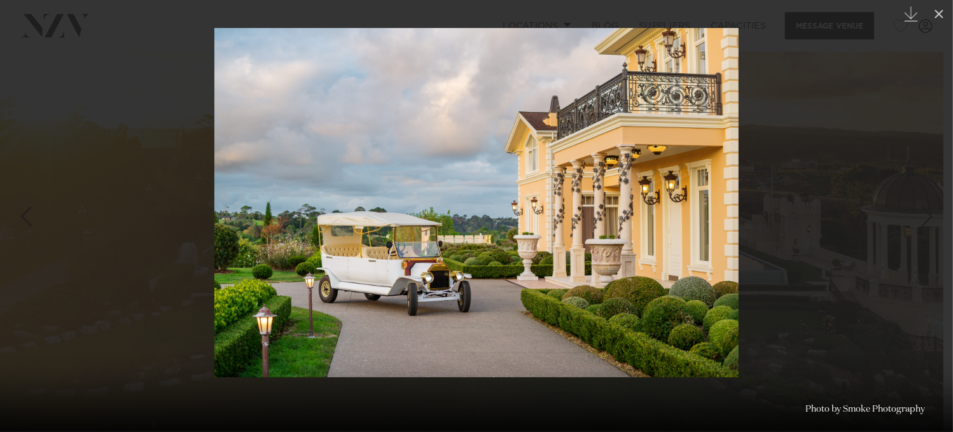
click at [916, 224] on link at bounding box center [930, 216] width 45 height 64
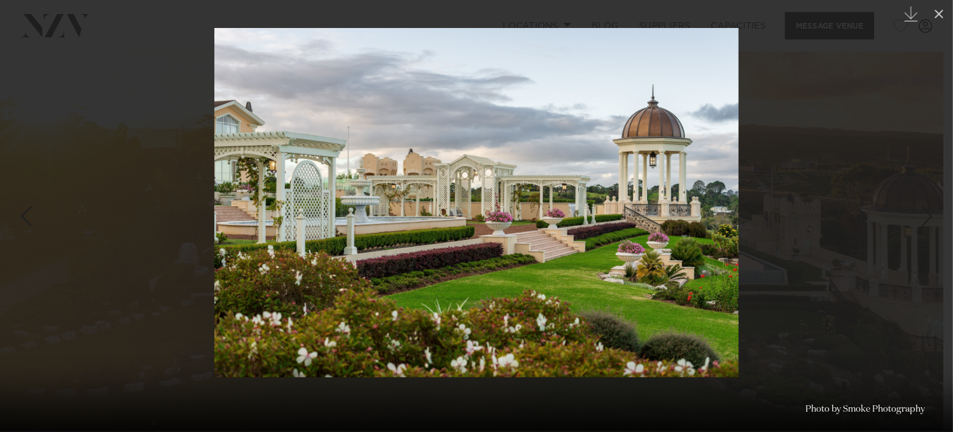
click at [916, 224] on link at bounding box center [930, 216] width 45 height 64
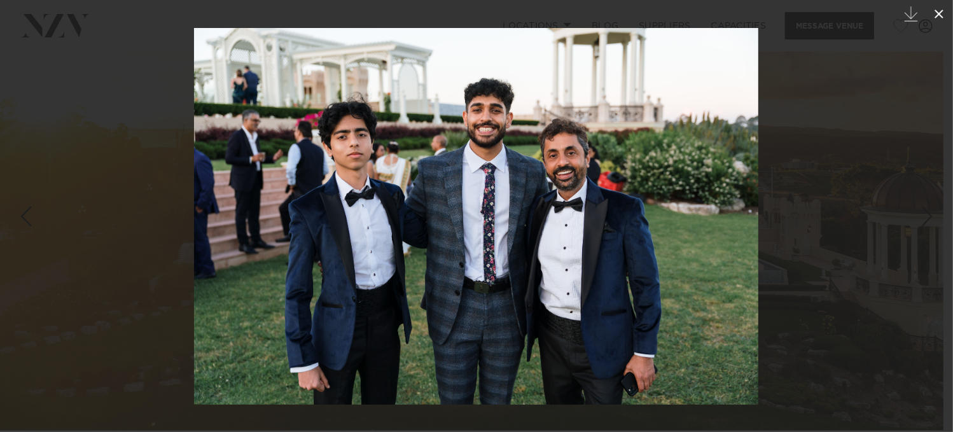
click at [943, 14] on icon at bounding box center [938, 13] width 15 height 15
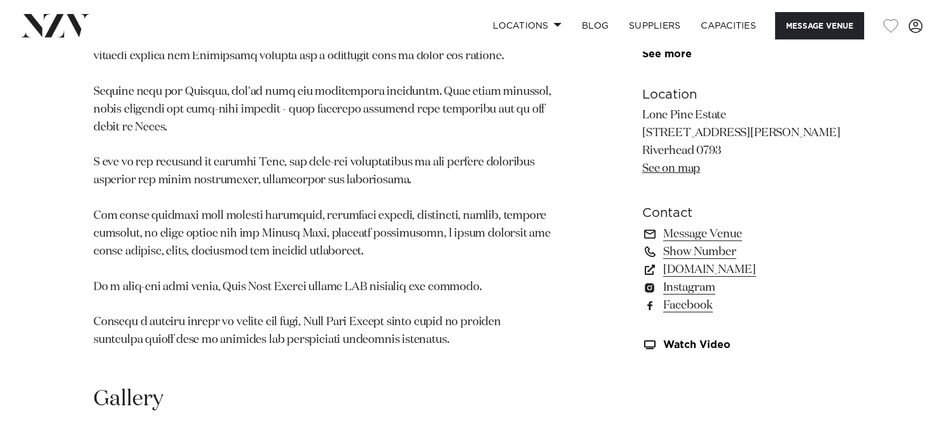
scroll to position [827, 0]
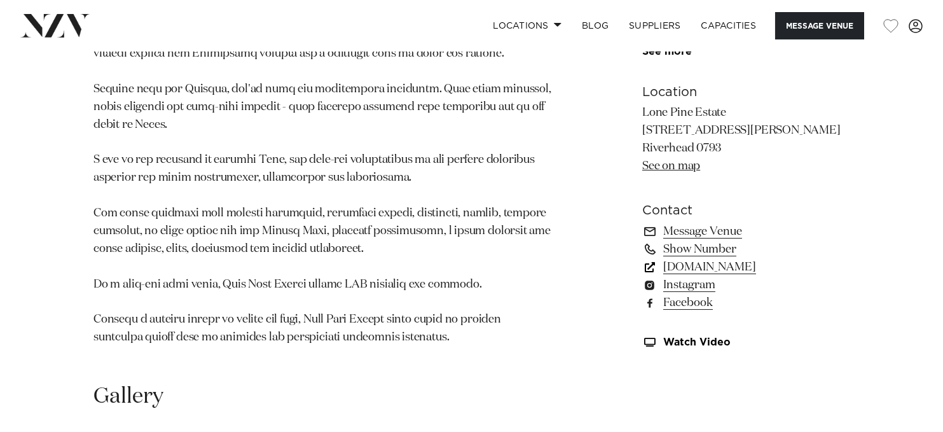
click at [729, 268] on link "[DOMAIN_NAME]" at bounding box center [745, 267] width 207 height 18
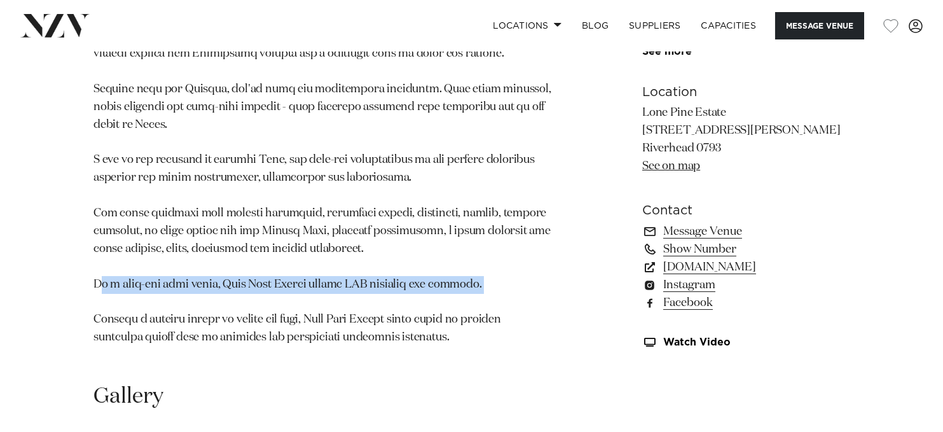
drag, startPoint x: 98, startPoint y: 286, endPoint x: 516, endPoint y: 278, distance: 418.6
click at [516, 278] on p at bounding box center [322, 133] width 459 height 425
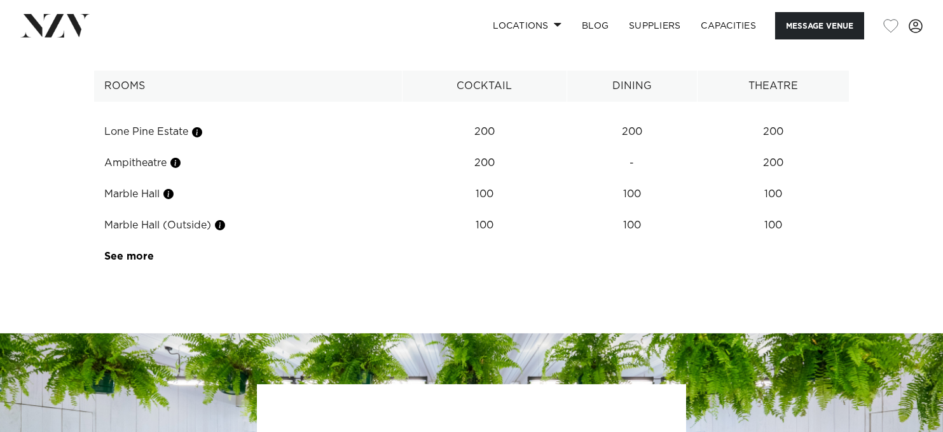
scroll to position [1590, 0]
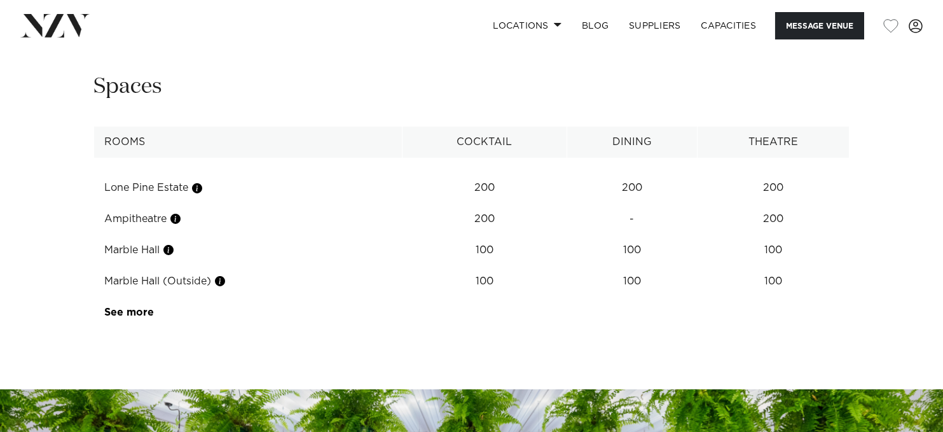
drag, startPoint x: 139, startPoint y: 310, endPoint x: 156, endPoint y: 310, distance: 16.5
click at [139, 310] on link "See more" at bounding box center [154, 312] width 99 height 10
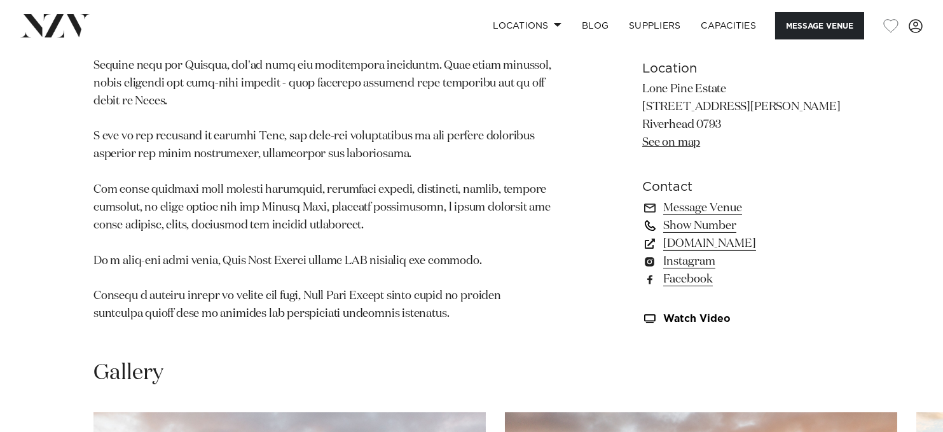
scroll to position [826, 0]
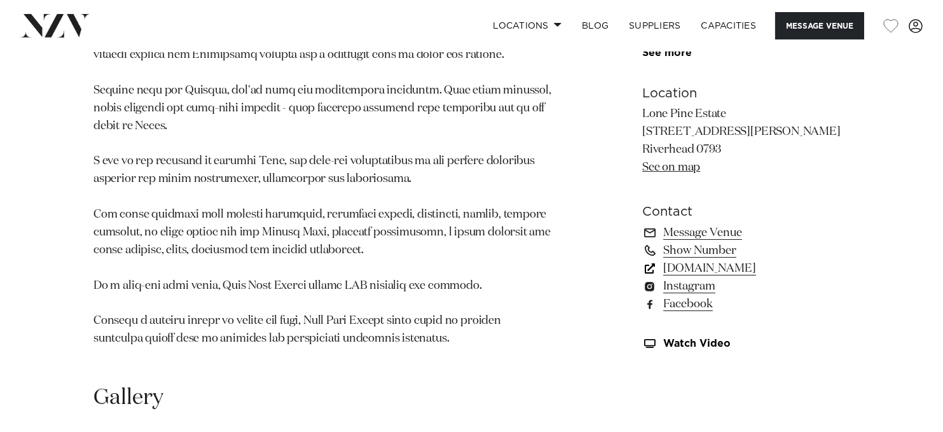
click at [722, 265] on link "[DOMAIN_NAME]" at bounding box center [745, 268] width 207 height 18
click at [718, 268] on link "[DOMAIN_NAME]" at bounding box center [745, 268] width 207 height 18
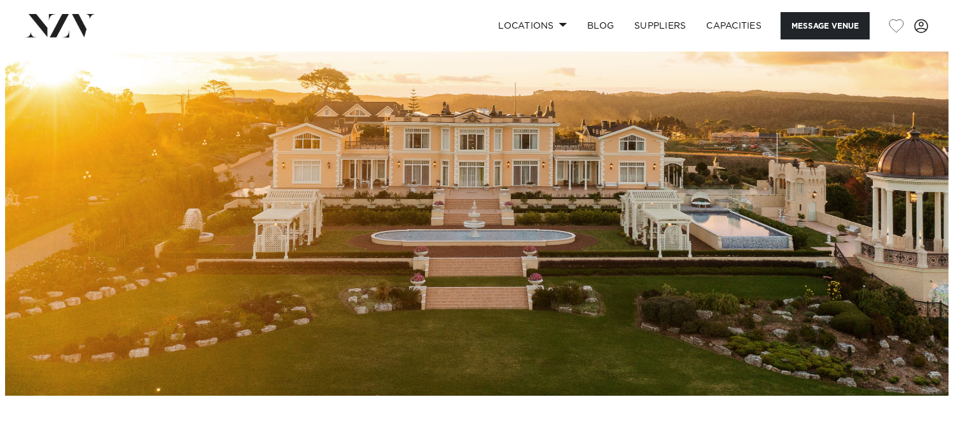
scroll to position [62, 0]
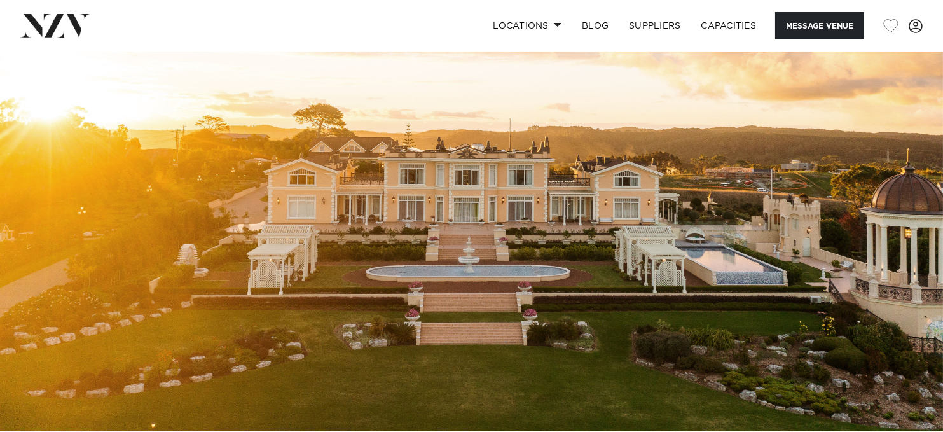
click at [926, 252] on img at bounding box center [471, 210] width 943 height 442
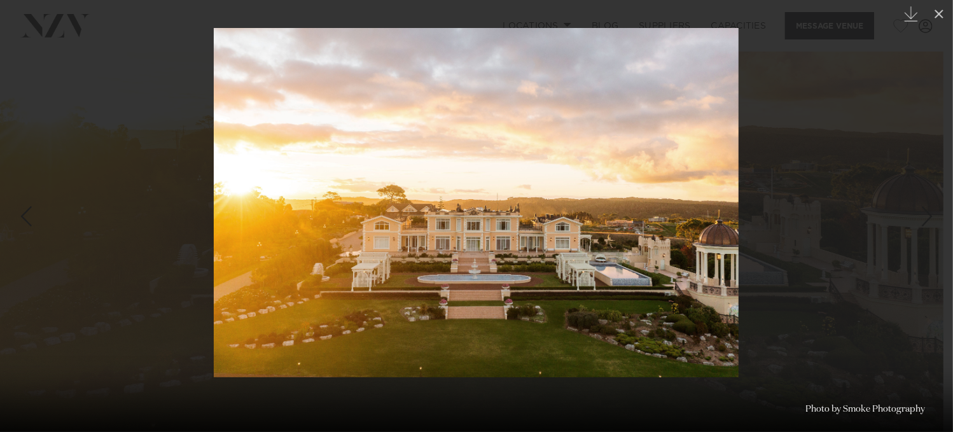
click at [857, 224] on div at bounding box center [476, 216] width 953 height 432
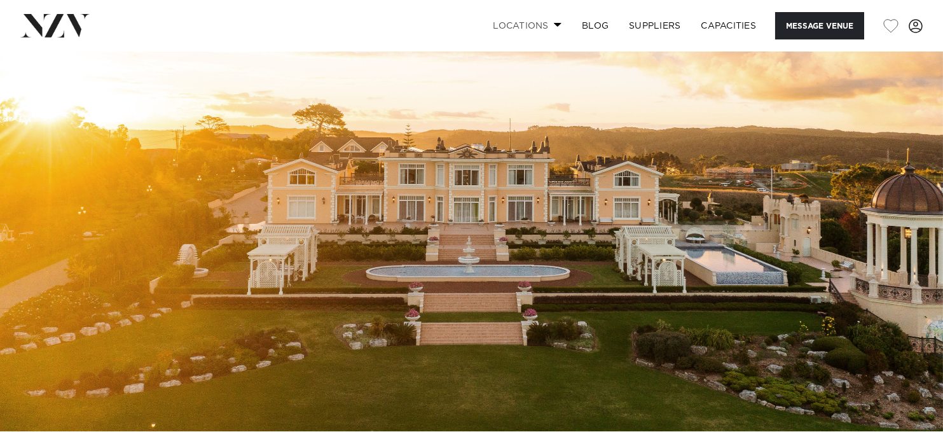
click at [533, 29] on link "Locations" at bounding box center [527, 25] width 89 height 27
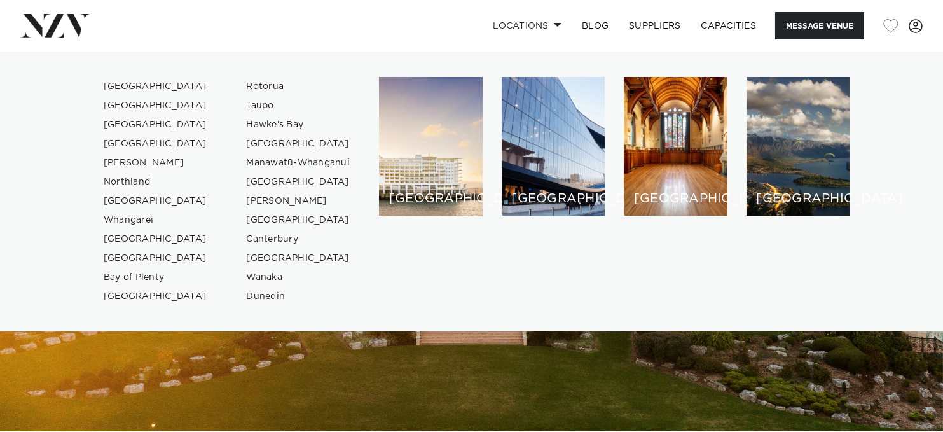
click at [785, 382] on img at bounding box center [471, 210] width 943 height 442
